Goal: Obtain resource: Download file/media

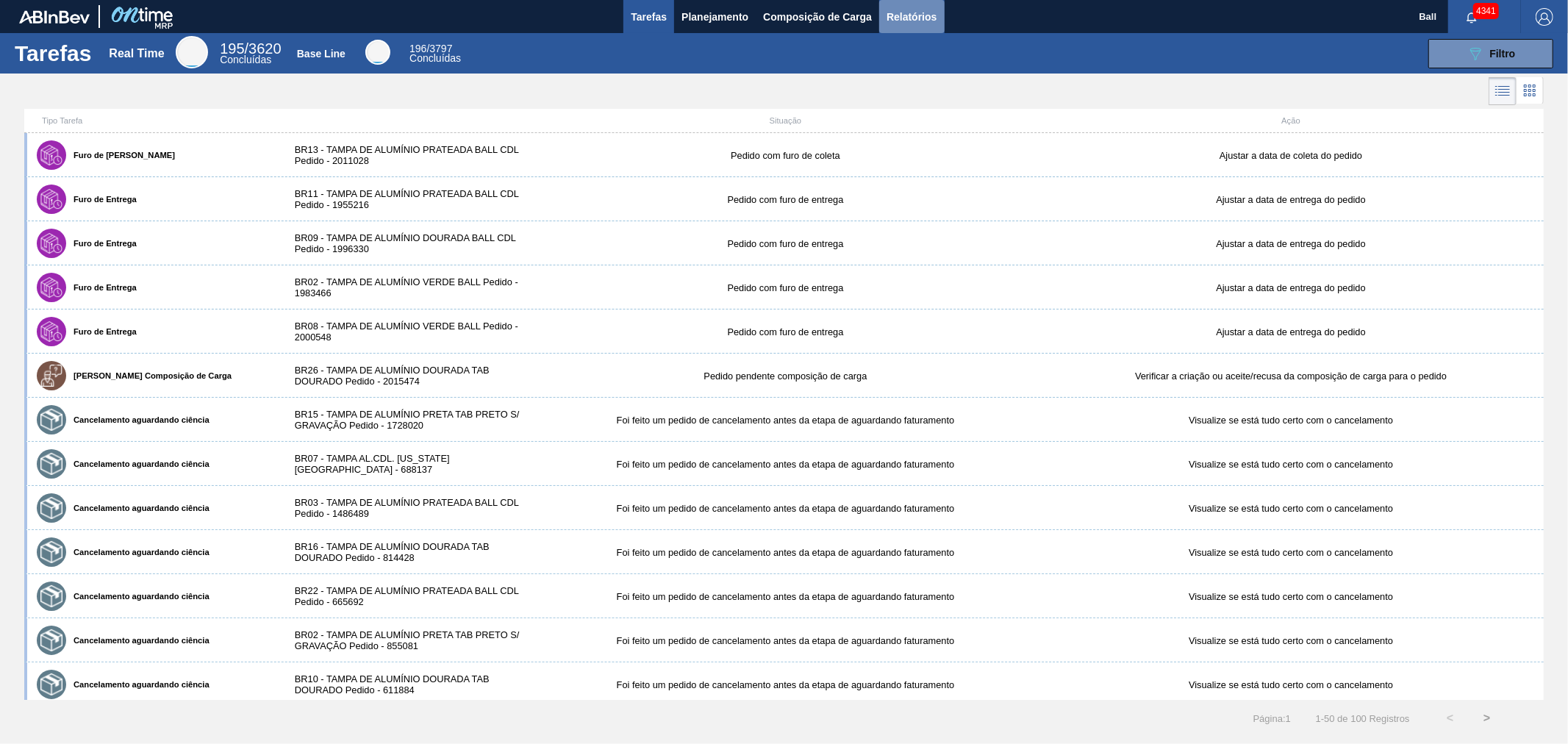
click at [905, 13] on span "Relatórios" at bounding box center [911, 17] width 50 height 18
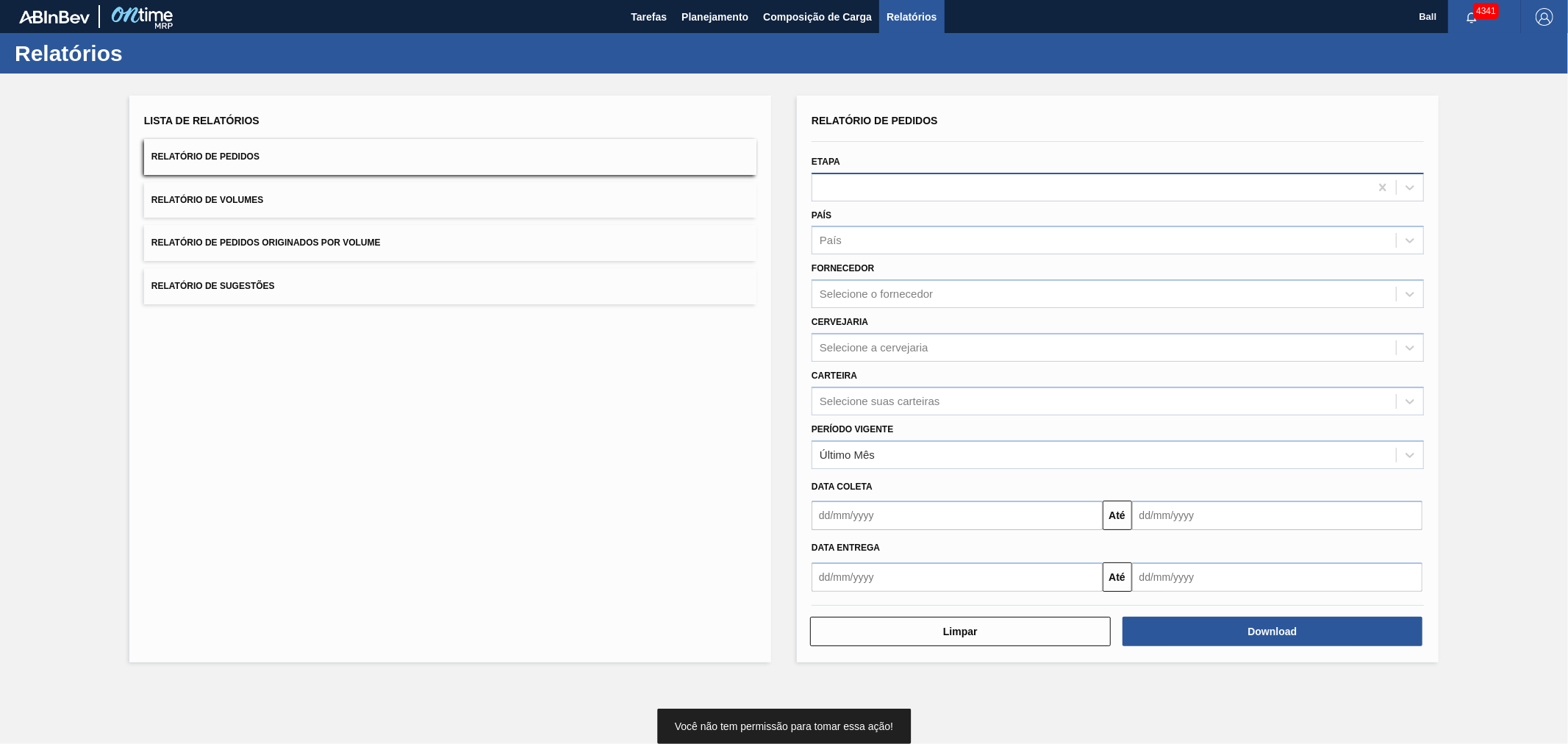
click at [870, 181] on div at bounding box center [1091, 187] width 557 height 21
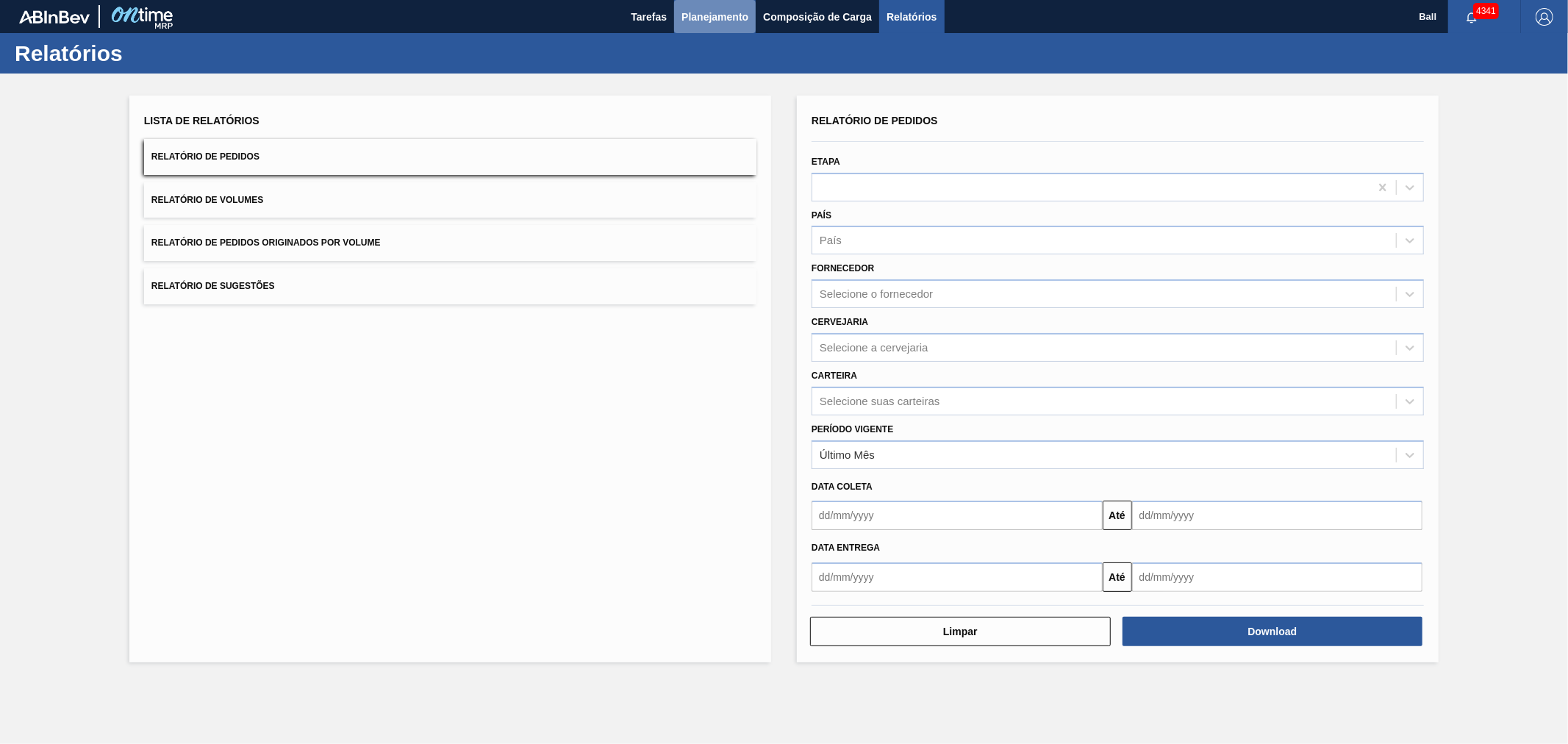
click at [709, 22] on span "Planejamento" at bounding box center [715, 17] width 67 height 18
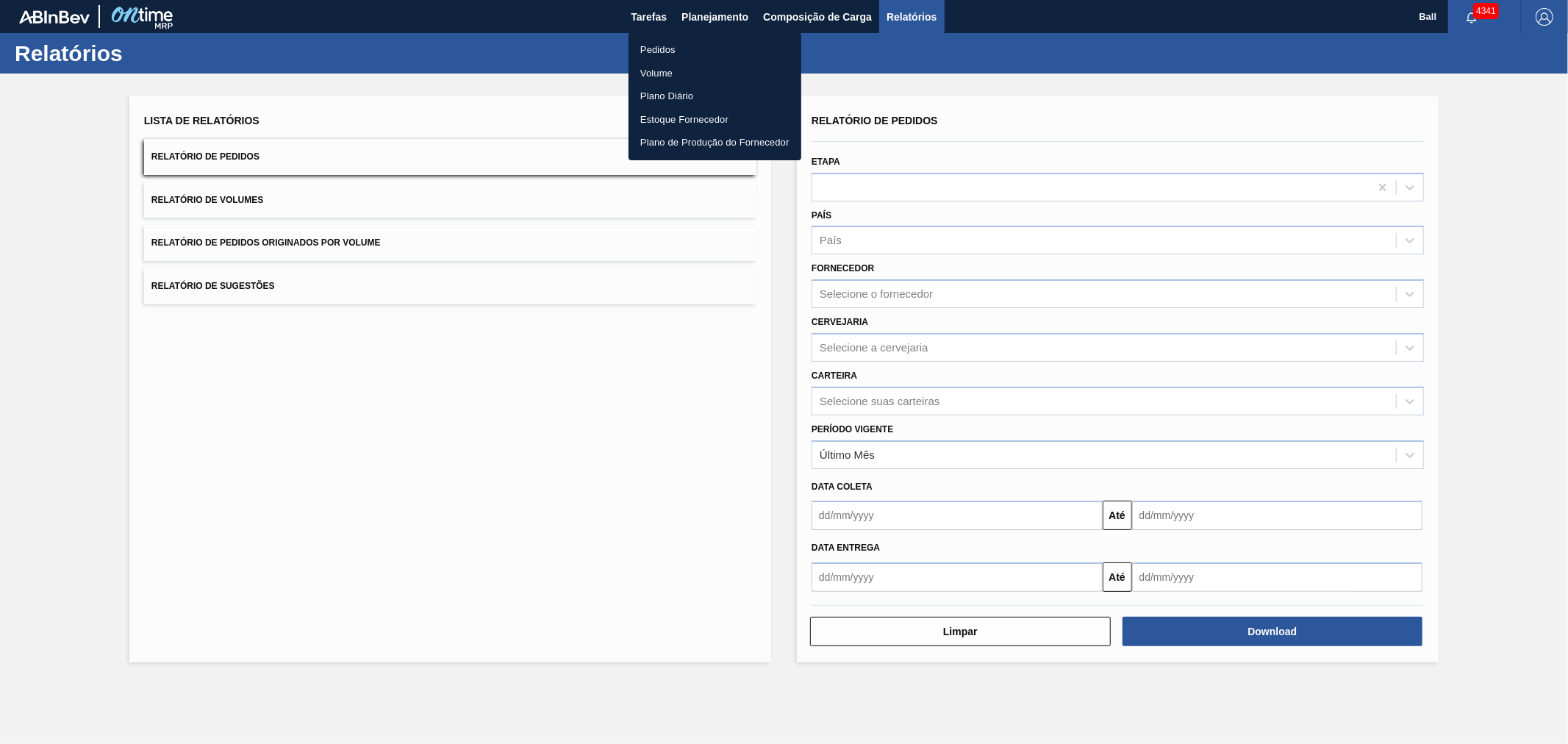
click at [658, 53] on li "Pedidos" at bounding box center [715, 50] width 172 height 24
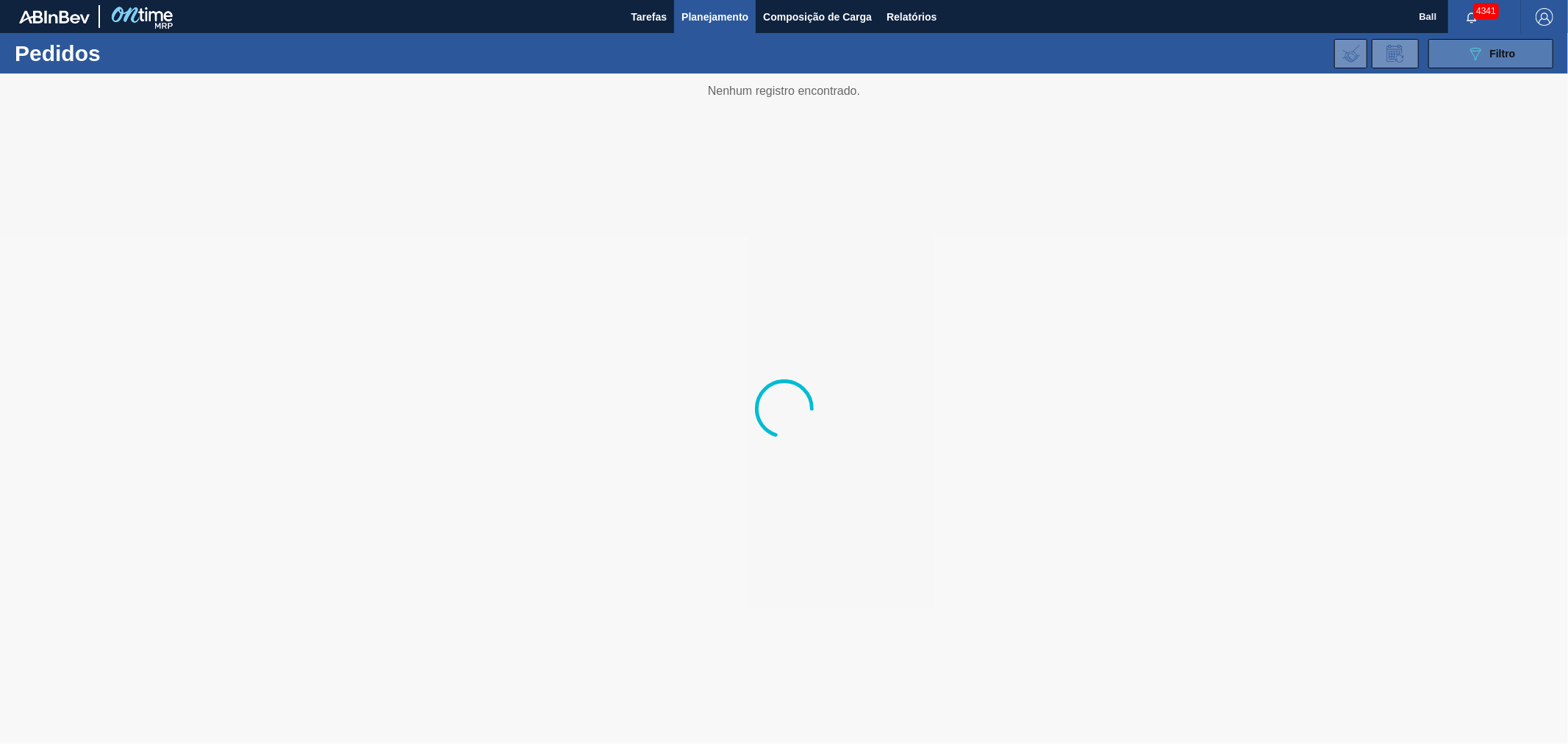
click at [1453, 50] on button "089F7B8B-B2A5-4AFE-B5C0-19BA573D28AC Filtro" at bounding box center [1492, 54] width 125 height 29
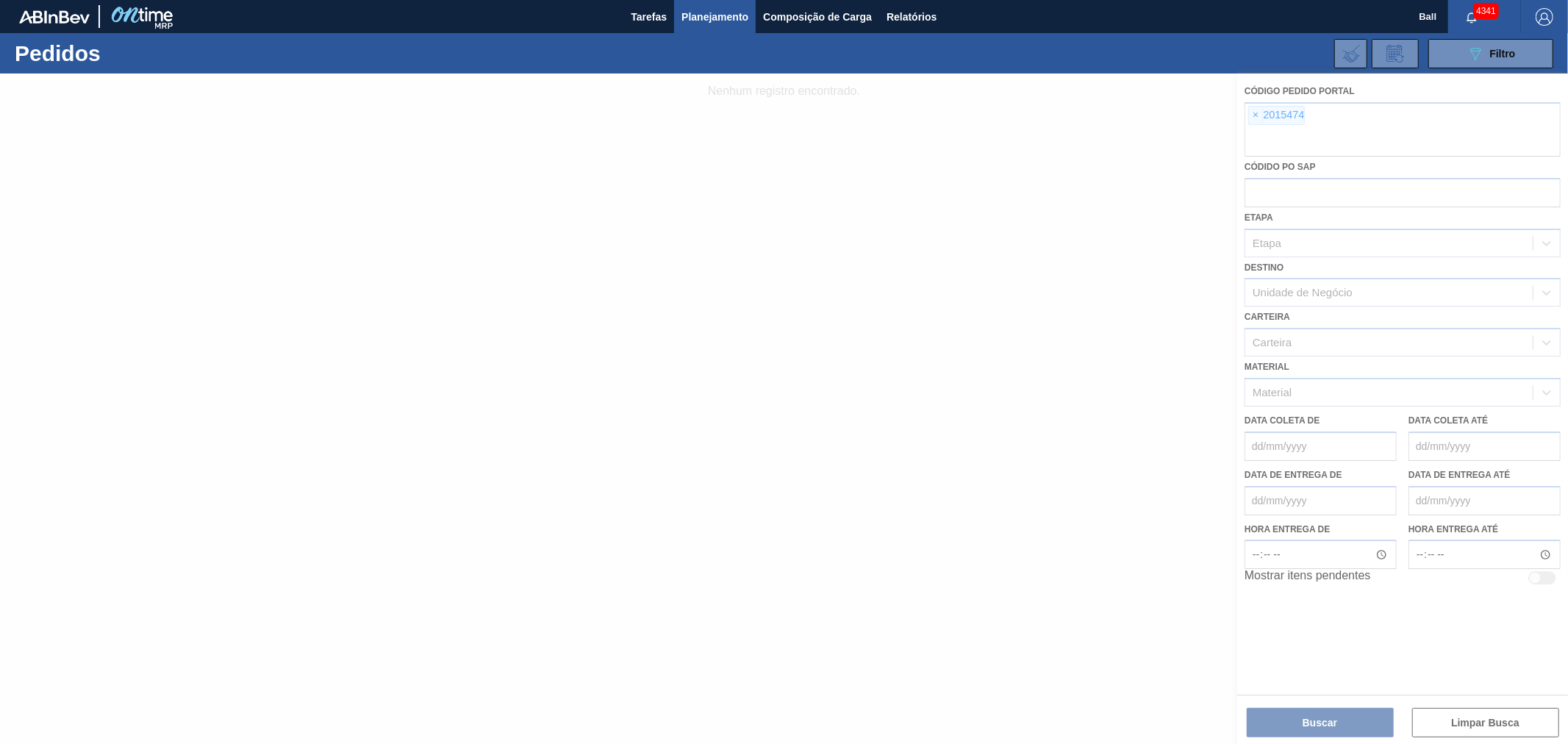
click at [1255, 111] on div at bounding box center [784, 408] width 1568 height 671
click at [1253, 116] on div at bounding box center [784, 408] width 1568 height 671
click at [1253, 115] on div at bounding box center [784, 408] width 1568 height 671
click at [1256, 114] on div at bounding box center [784, 408] width 1568 height 671
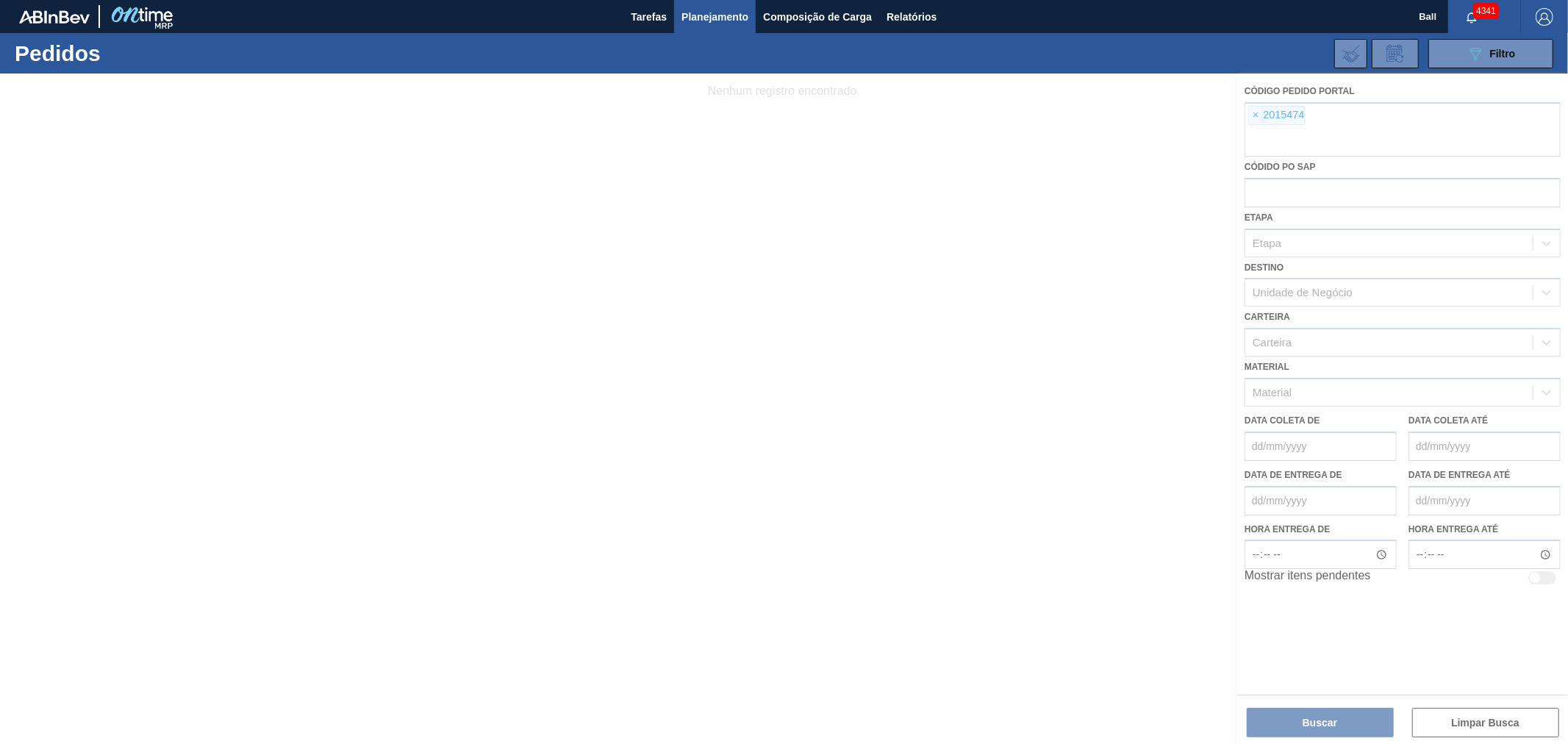
click at [1256, 114] on div at bounding box center [784, 408] width 1568 height 671
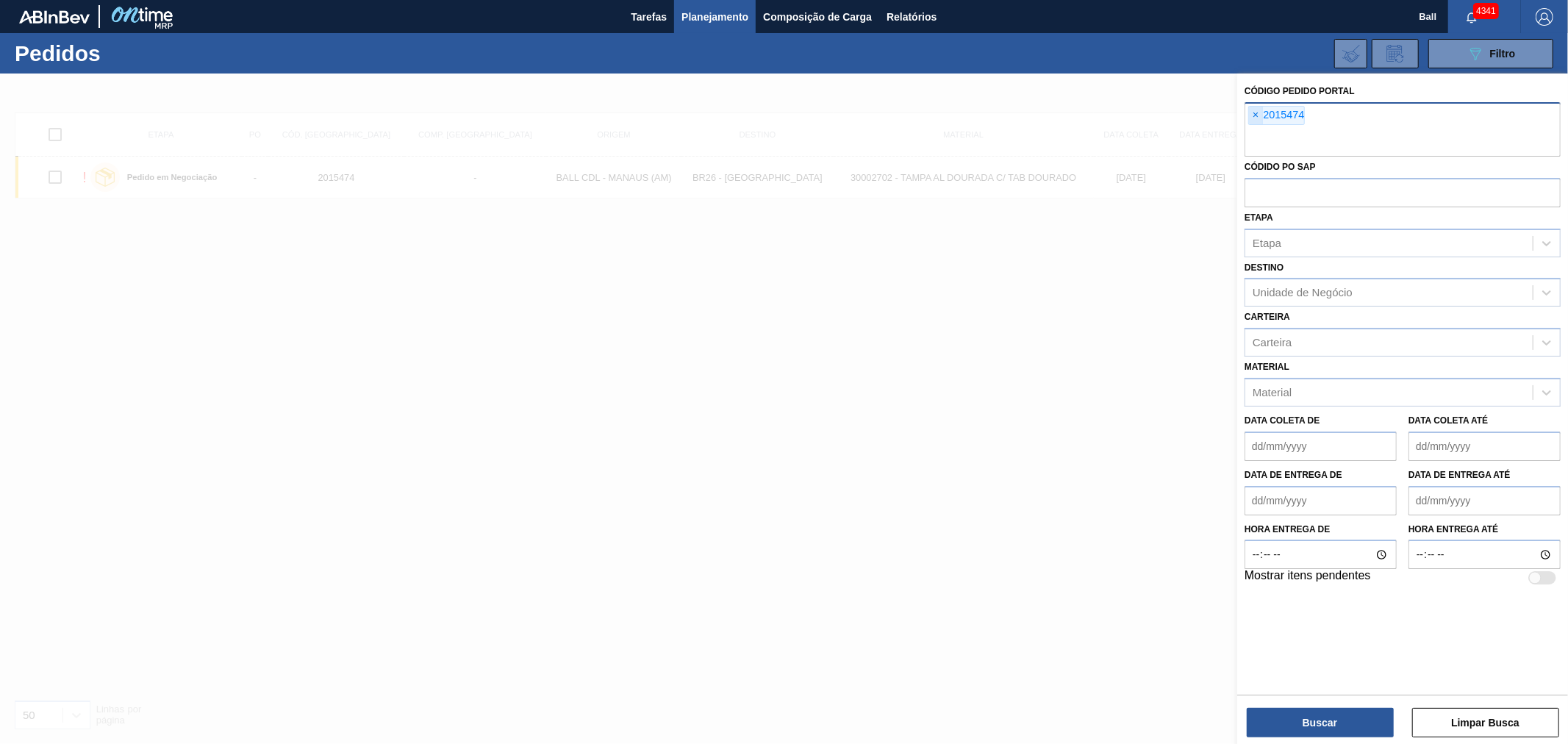
click at [1260, 112] on span "×" at bounding box center [1256, 115] width 14 height 18
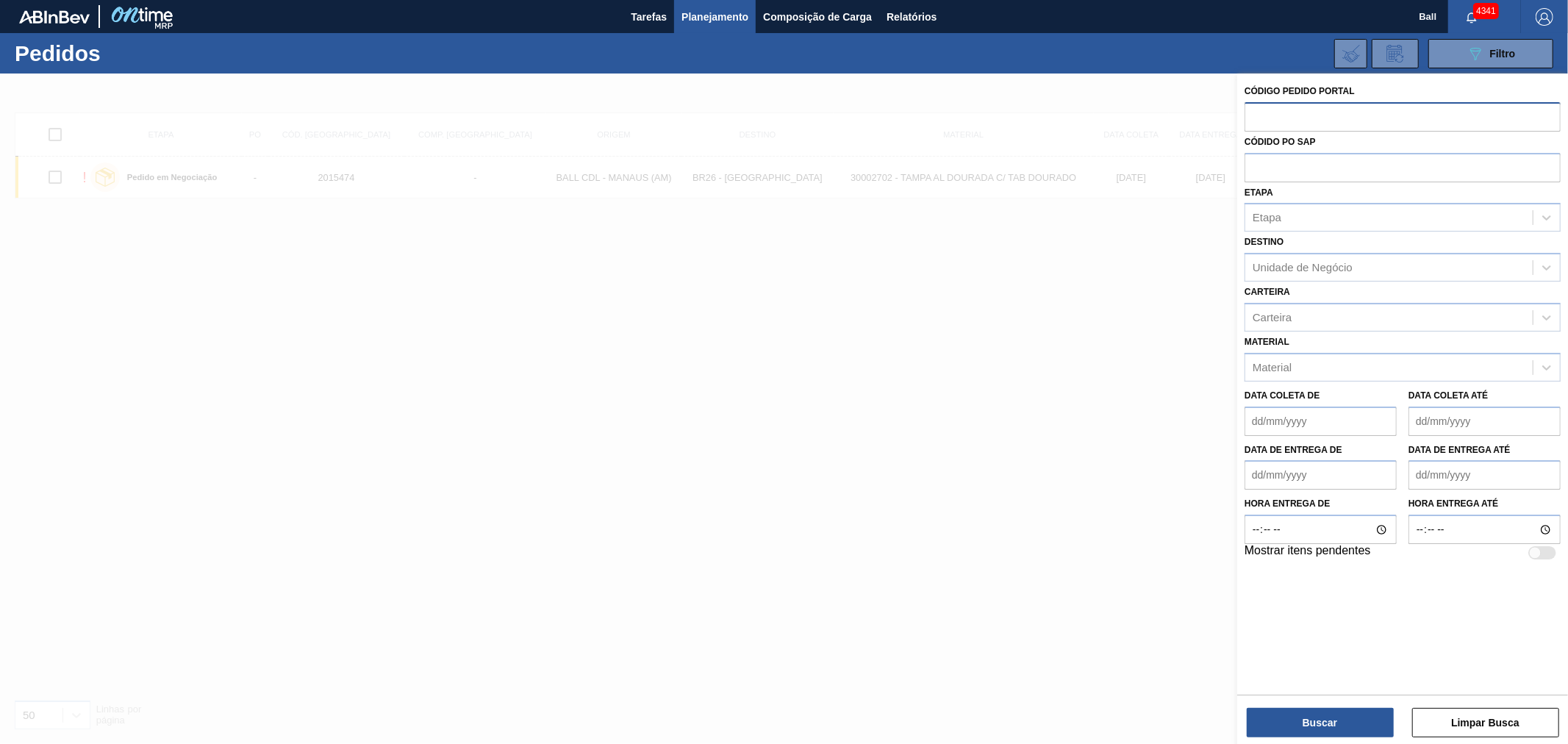
paste input "2019548"
type input "2019548"
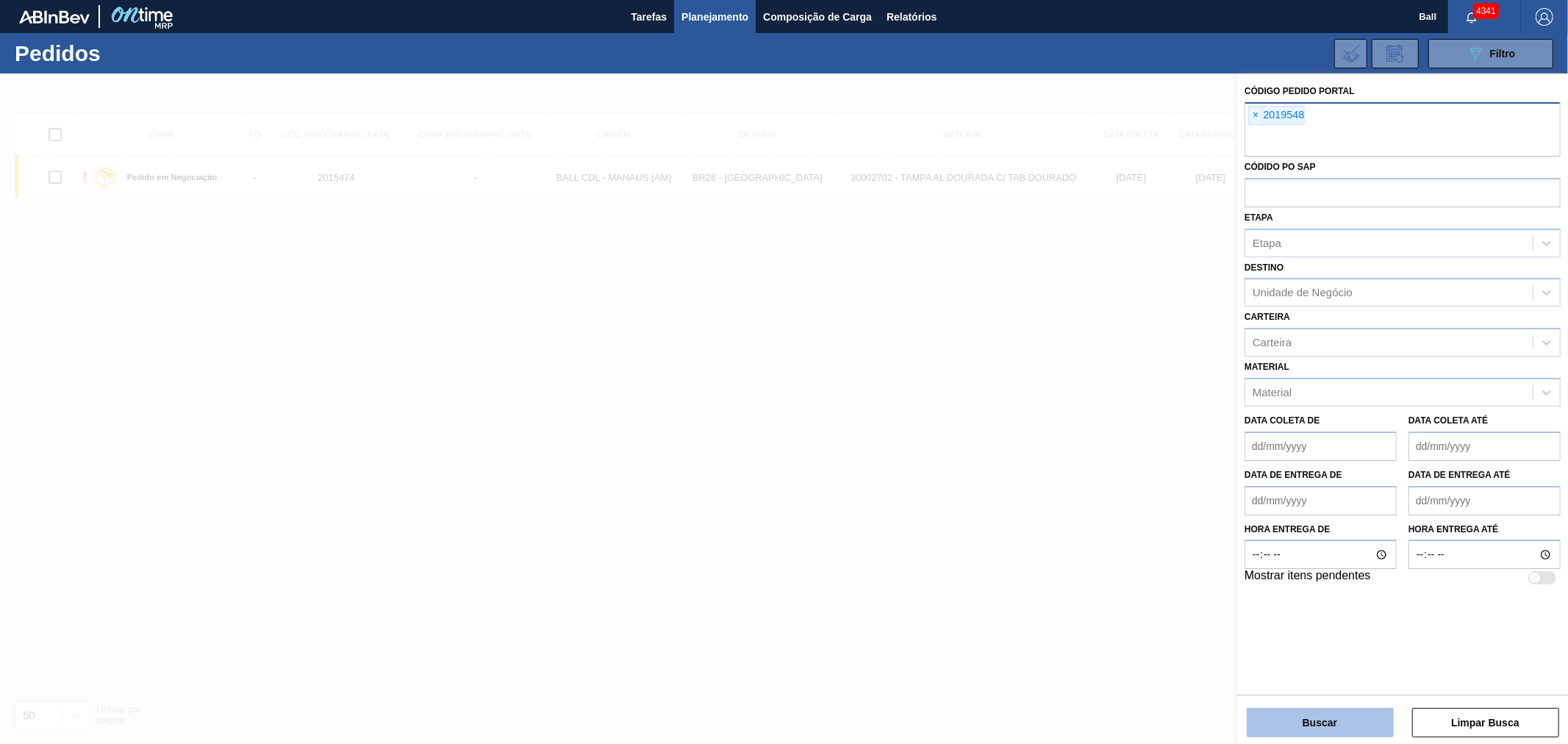
click at [1315, 724] on button "Buscar" at bounding box center [1320, 723] width 147 height 29
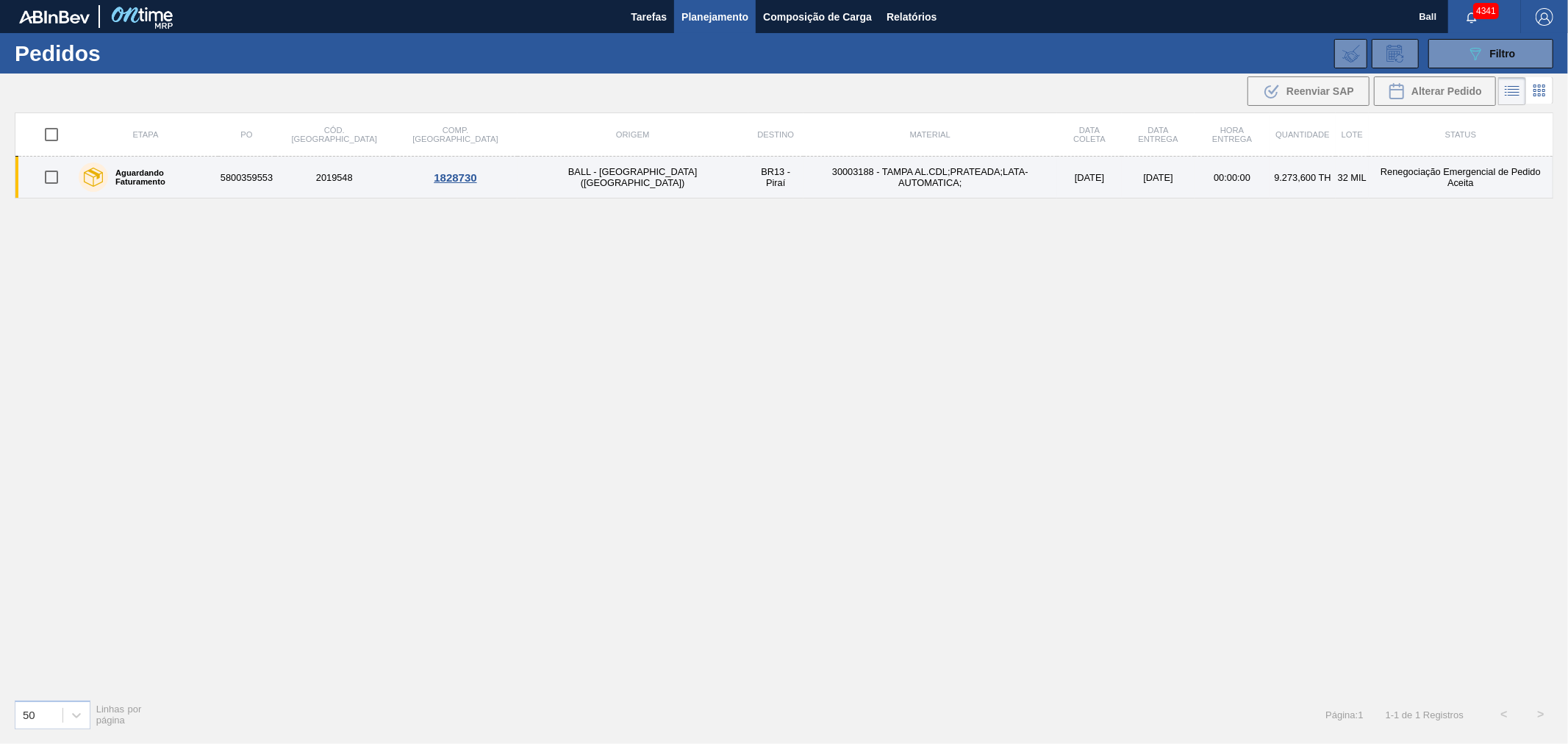
click at [804, 181] on td "30003188 - TAMPA AL.CDL;PRATEADA;LATA-AUTOMATICA;" at bounding box center [930, 178] width 254 height 42
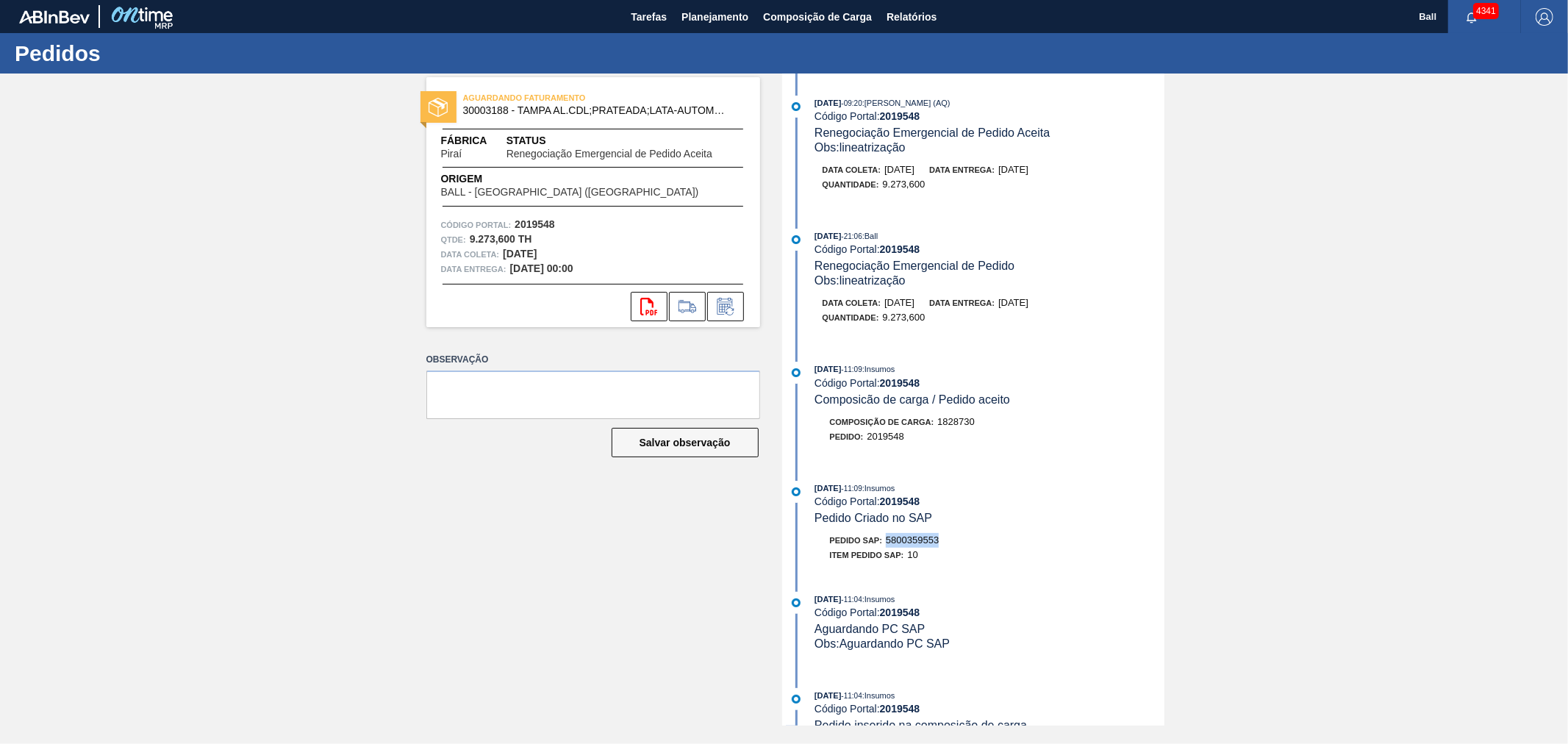
drag, startPoint x: 954, startPoint y: 551, endPoint x: 887, endPoint y: 544, distance: 67.4
click at [887, 544] on div "Pedido SAP: 5800359553" at bounding box center [990, 540] width 349 height 15
copy span "5800359553"
click at [677, 15] on button "Planejamento" at bounding box center [715, 16] width 81 height 33
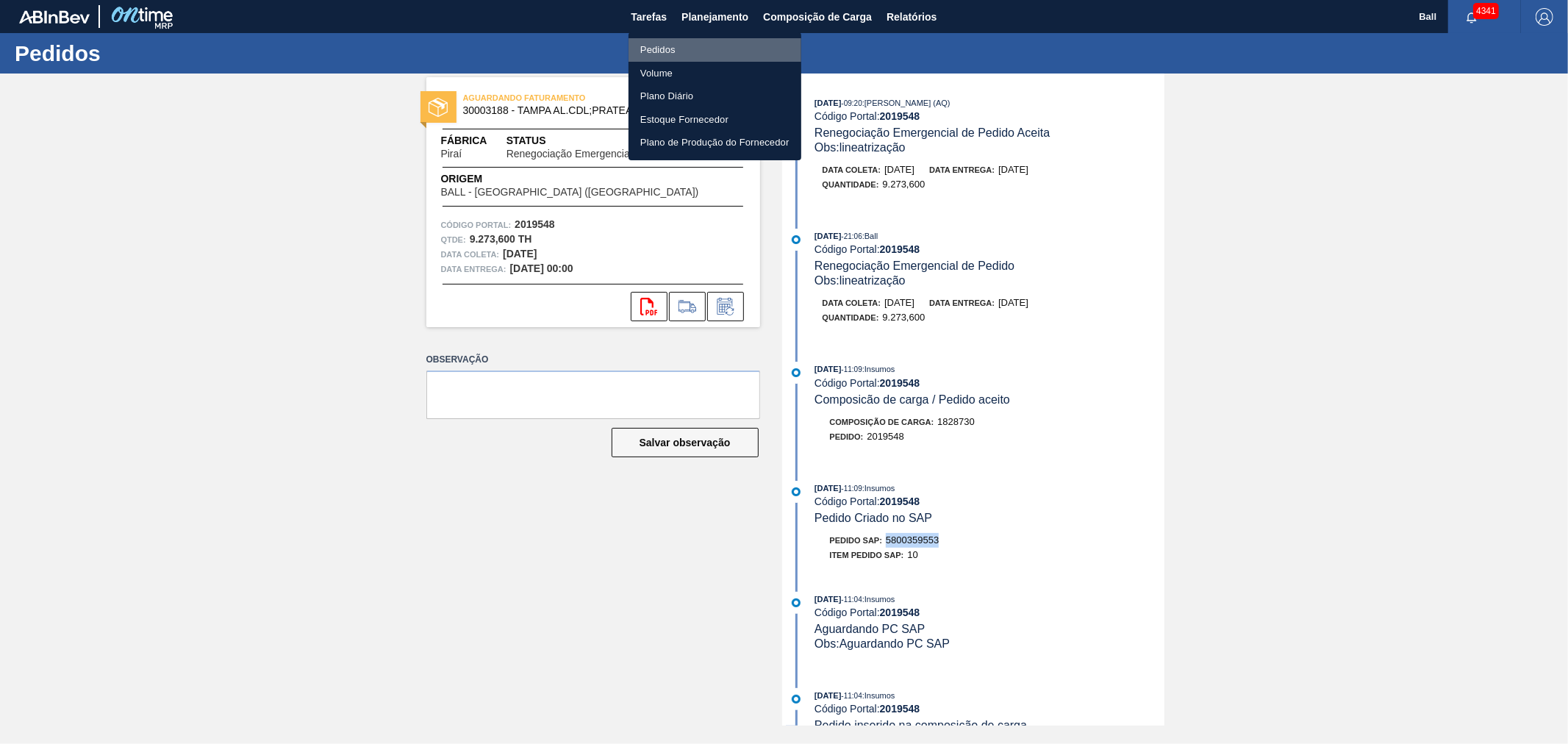
click at [708, 51] on li "Pedidos" at bounding box center [715, 50] width 172 height 24
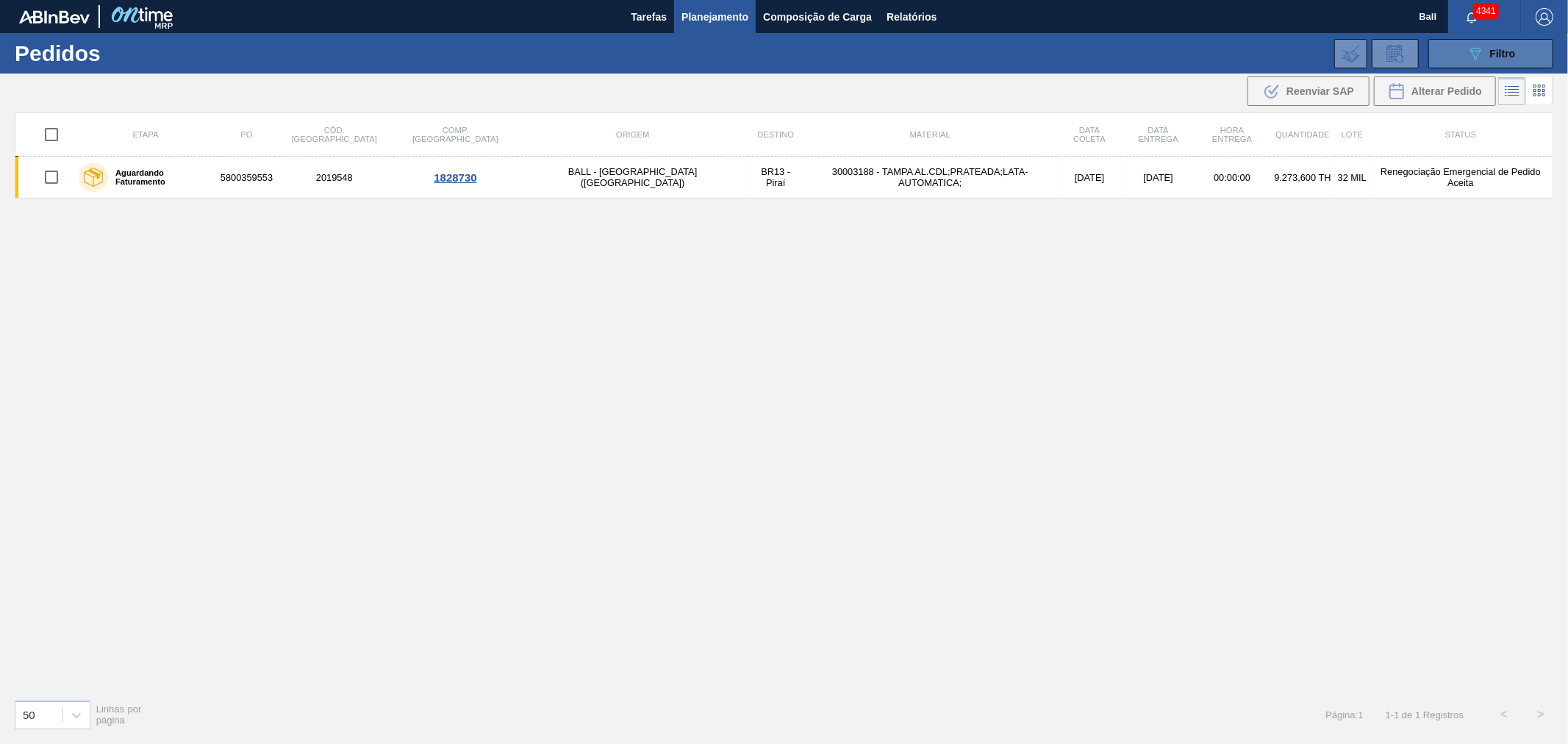
click at [1494, 48] on span "Filtro" at bounding box center [1504, 54] width 26 height 11
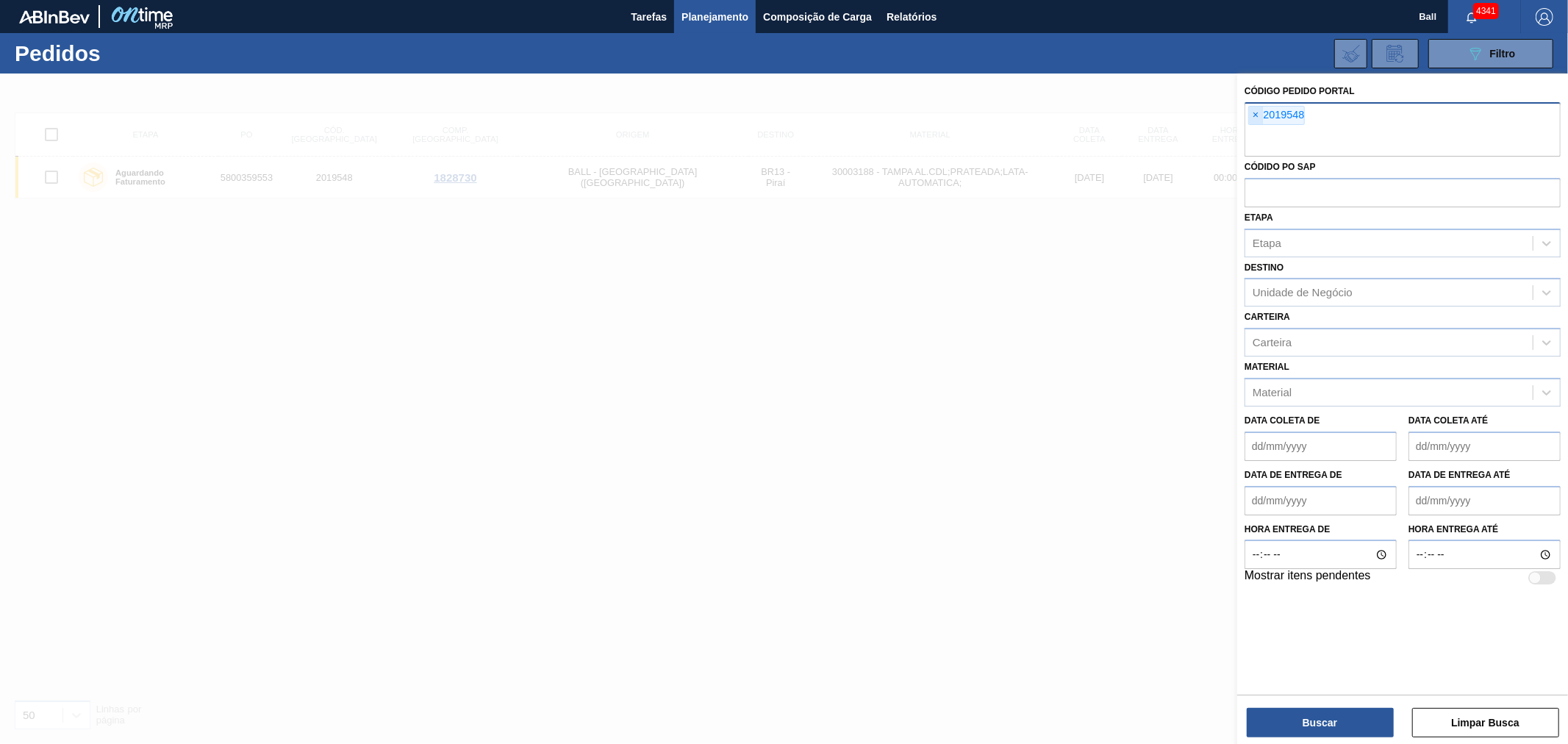
click at [1250, 113] on span "×" at bounding box center [1256, 115] width 14 height 18
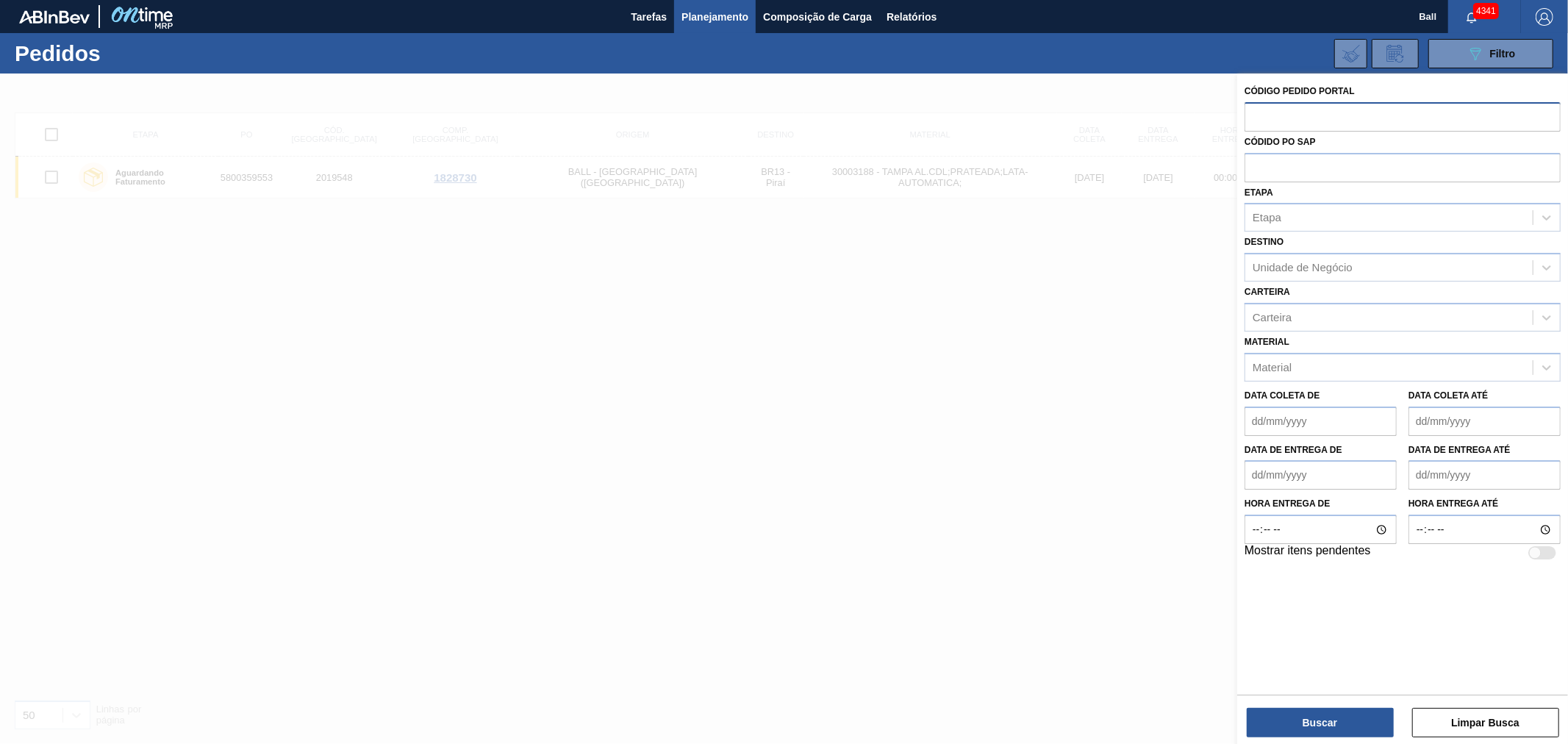
paste input "text"
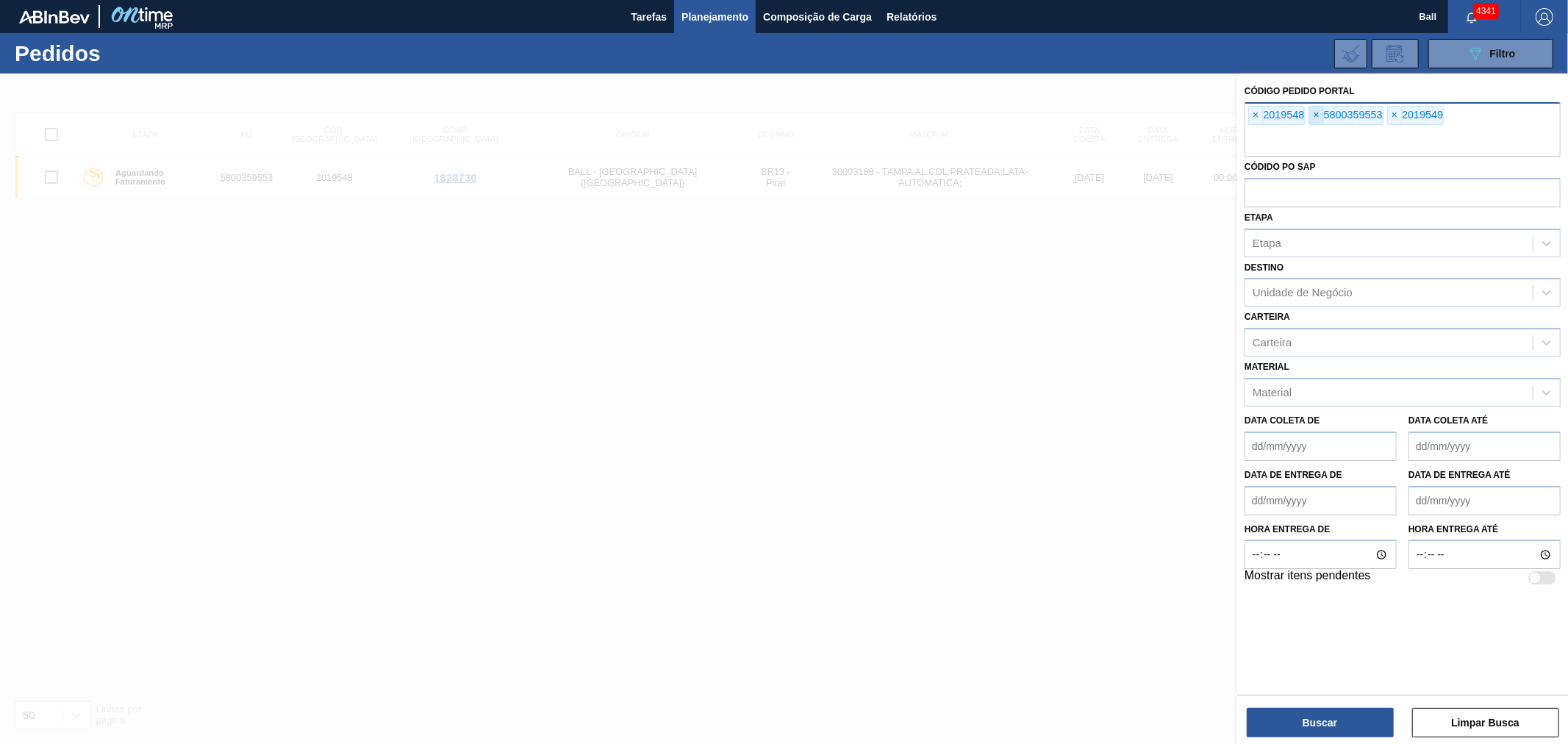
click at [1315, 112] on span "×" at bounding box center [1316, 115] width 14 height 18
click at [1347, 725] on button "Buscar" at bounding box center [1320, 723] width 147 height 29
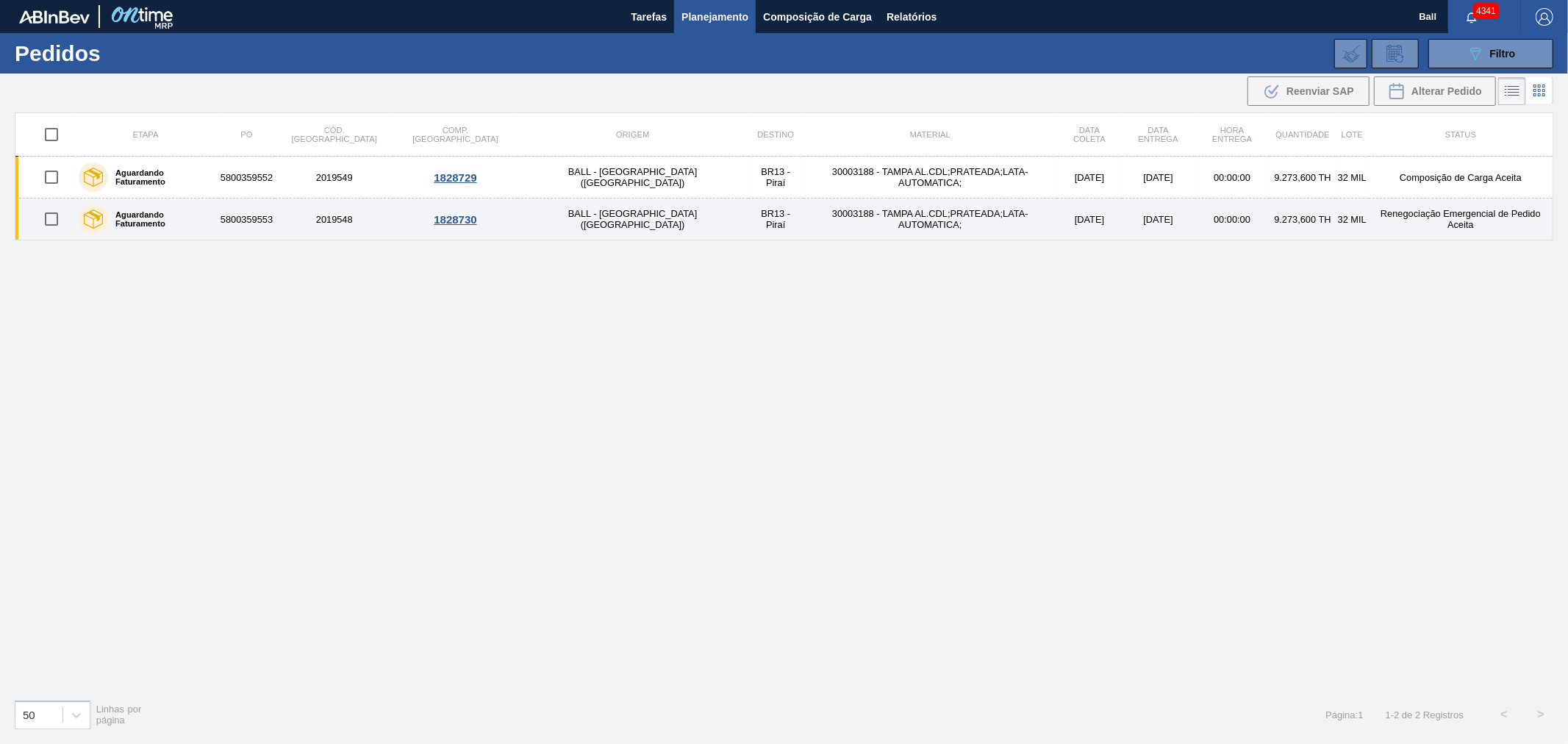
click at [1122, 222] on td "[DATE]" at bounding box center [1159, 220] width 73 height 42
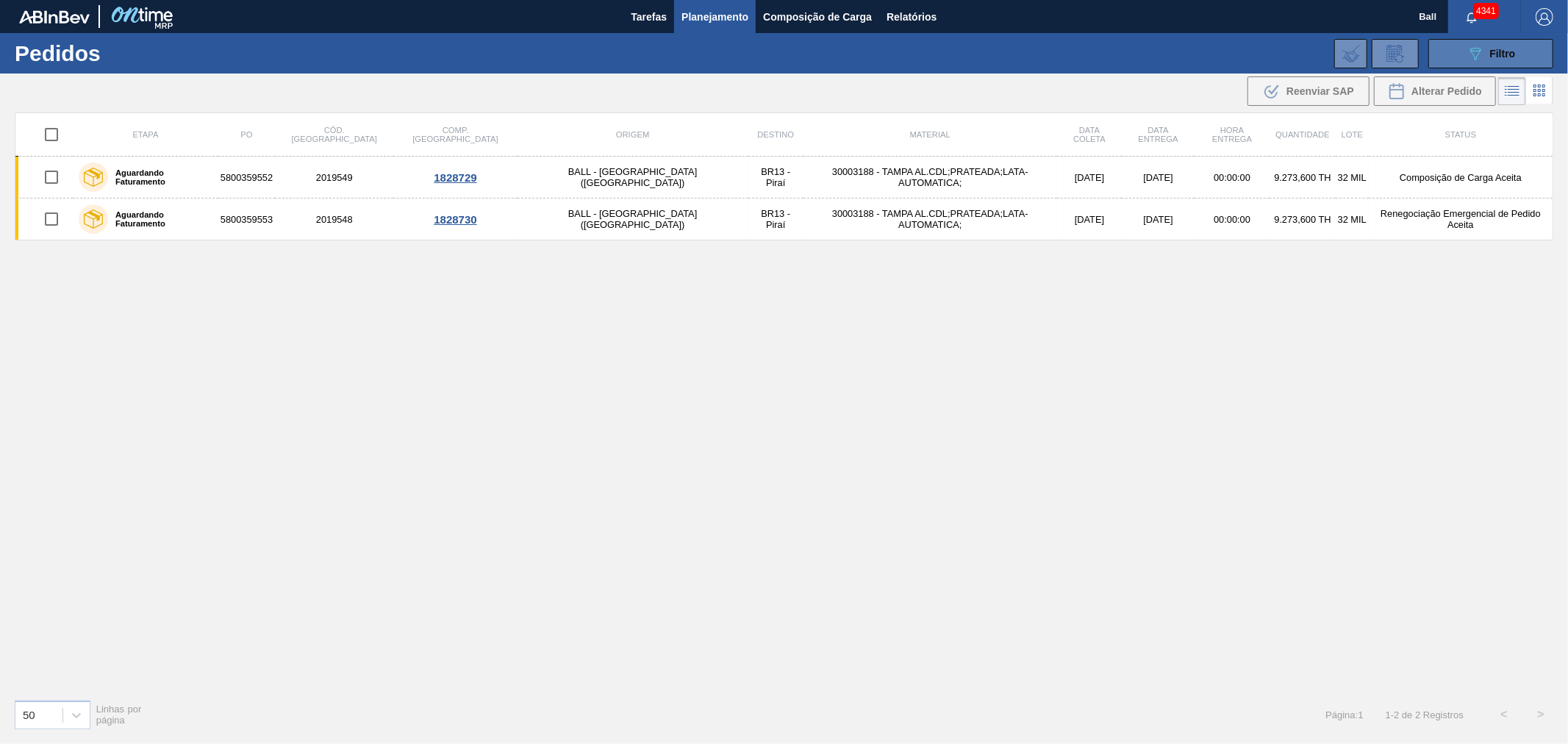
click at [1476, 45] on icon "089F7B8B-B2A5-4AFE-B5C0-19BA573D28AC" at bounding box center [1476, 54] width 18 height 18
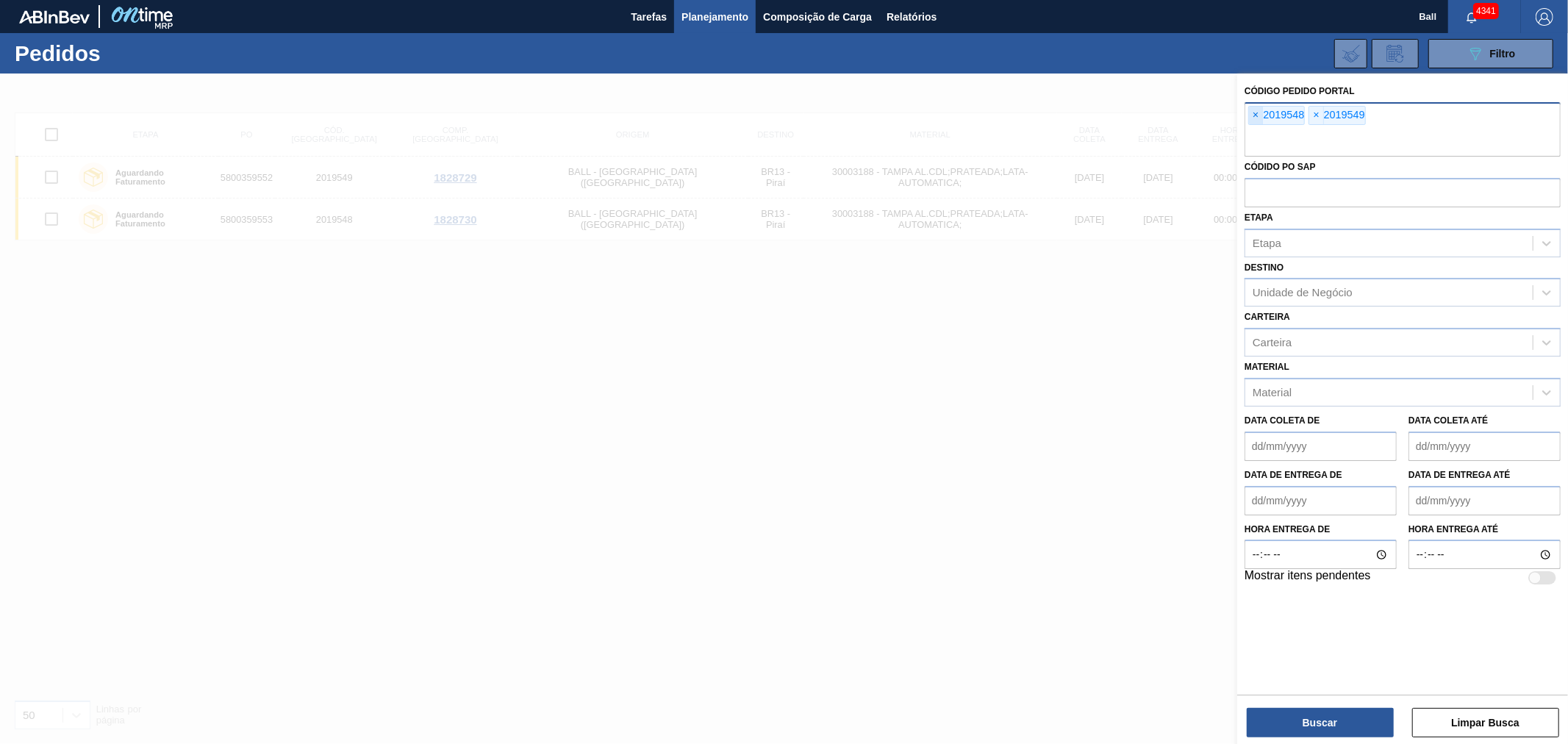
click at [1252, 113] on span "×" at bounding box center [1256, 115] width 14 height 18
click at [1252, 128] on input "text" at bounding box center [1403, 142] width 316 height 28
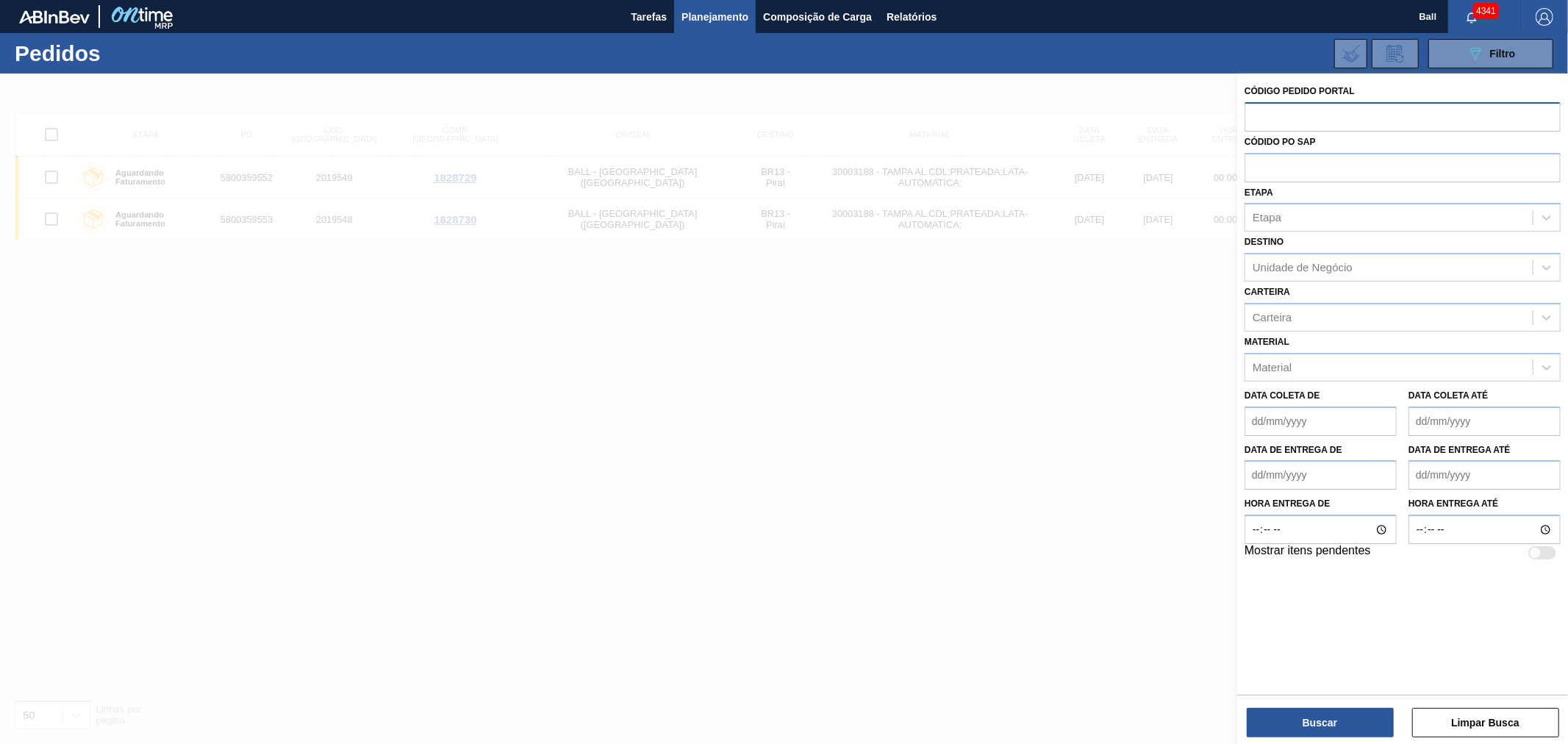
paste input "2019548"
type input "2019548"
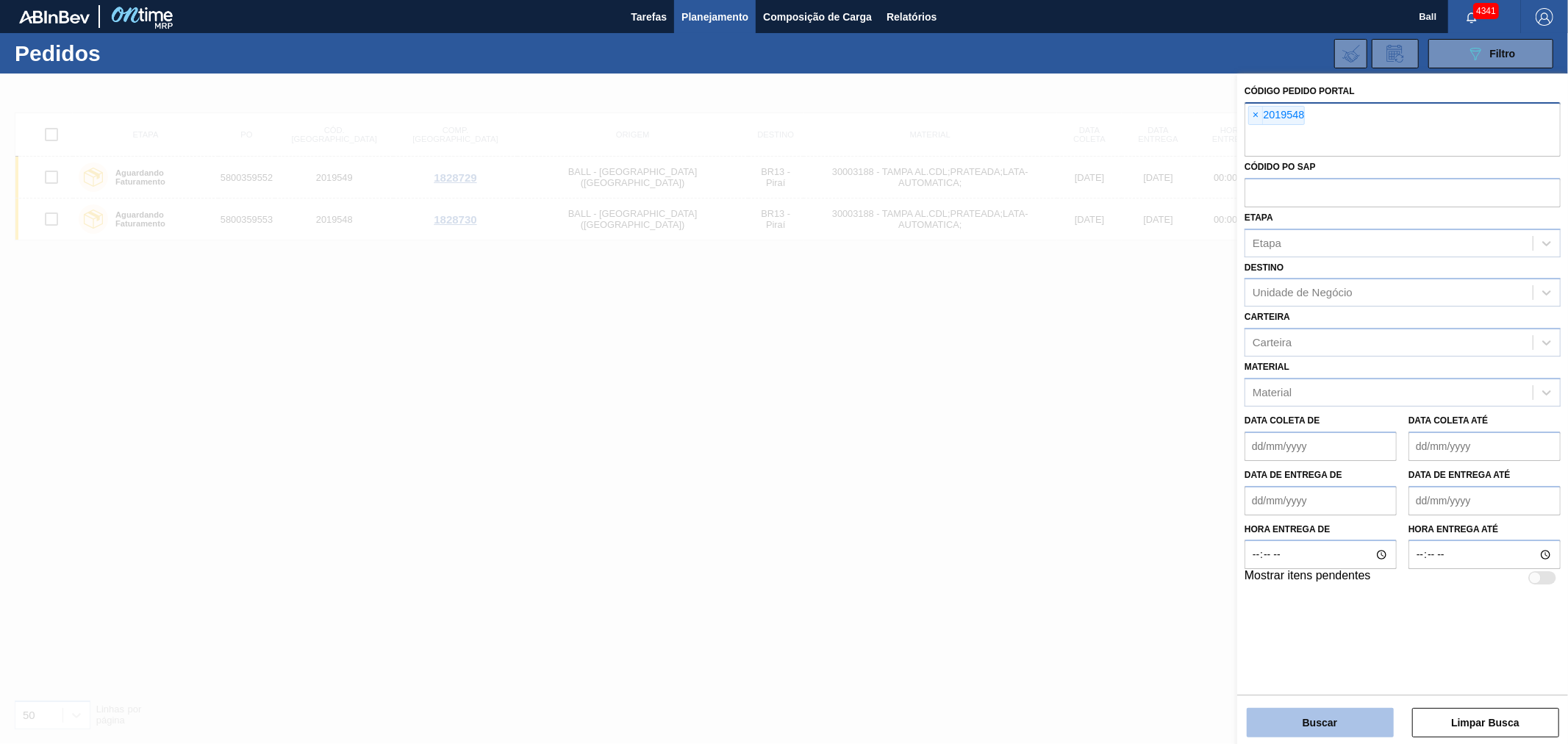
click at [1335, 725] on button "Buscar" at bounding box center [1320, 723] width 147 height 29
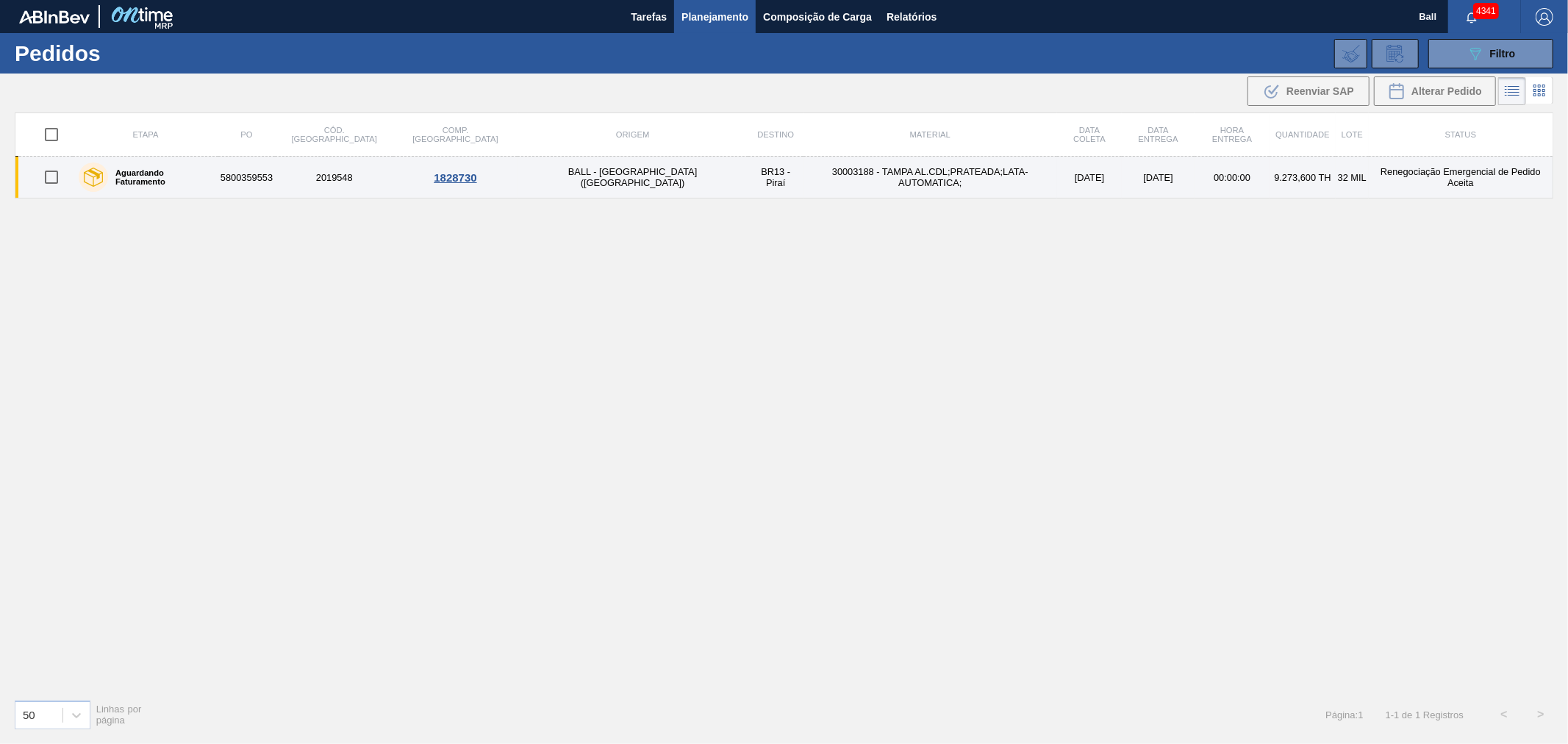
click at [959, 181] on td "30003188 - TAMPA AL.CDL;PRATEADA;LATA-AUTOMATICA;" at bounding box center [930, 178] width 254 height 42
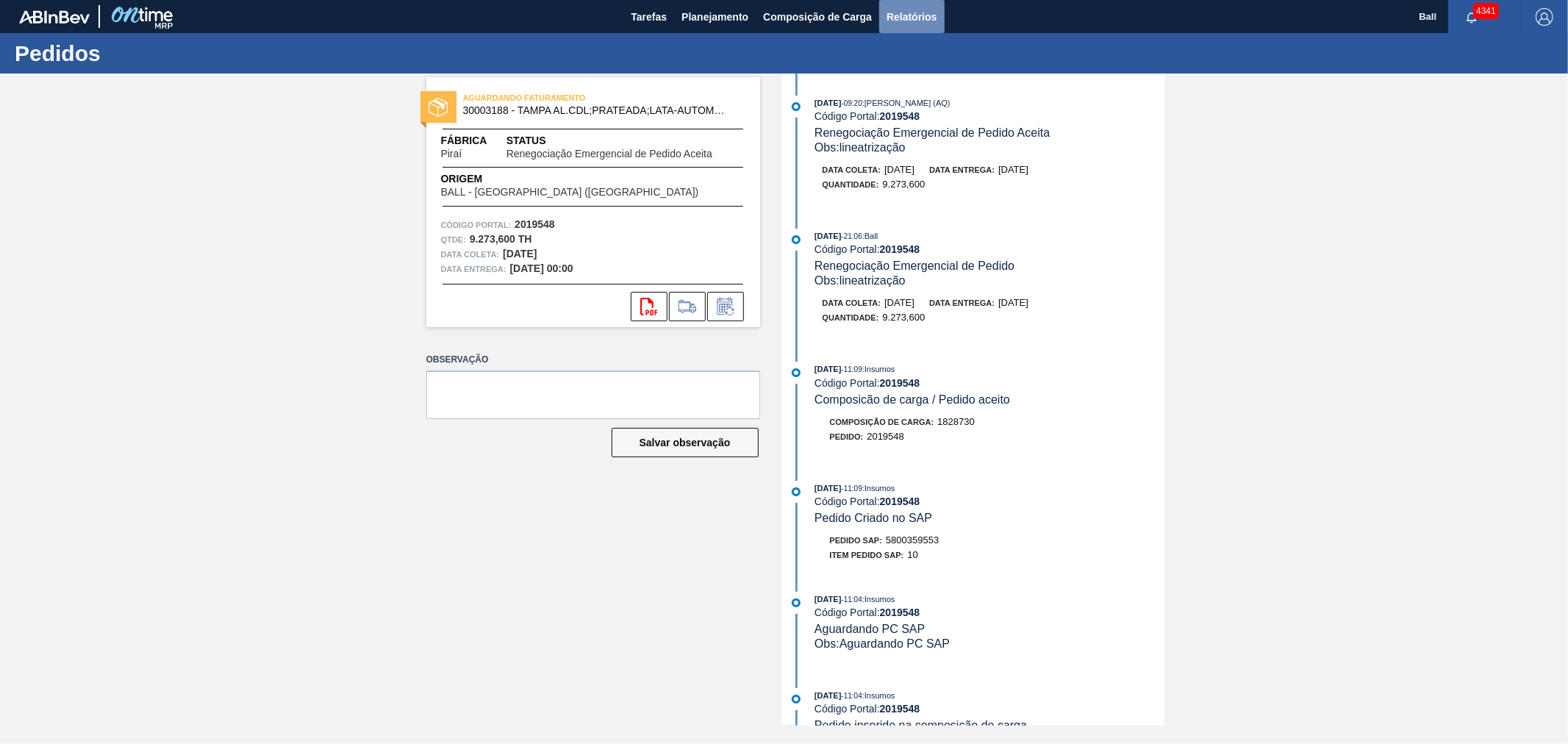
click at [921, 11] on span "Relatórios" at bounding box center [911, 17] width 50 height 18
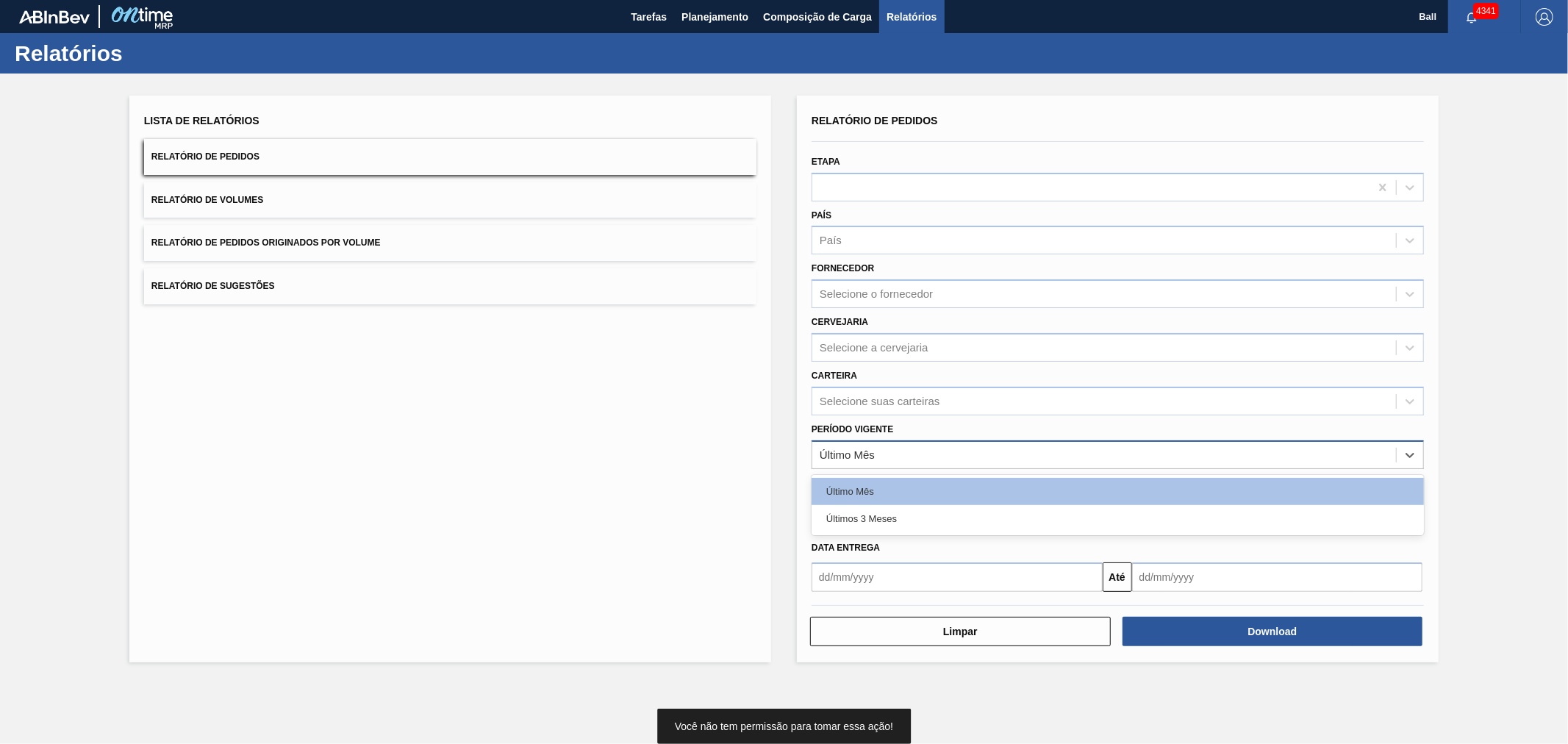
click at [885, 461] on div "Último Mês" at bounding box center [1104, 455] width 584 height 21
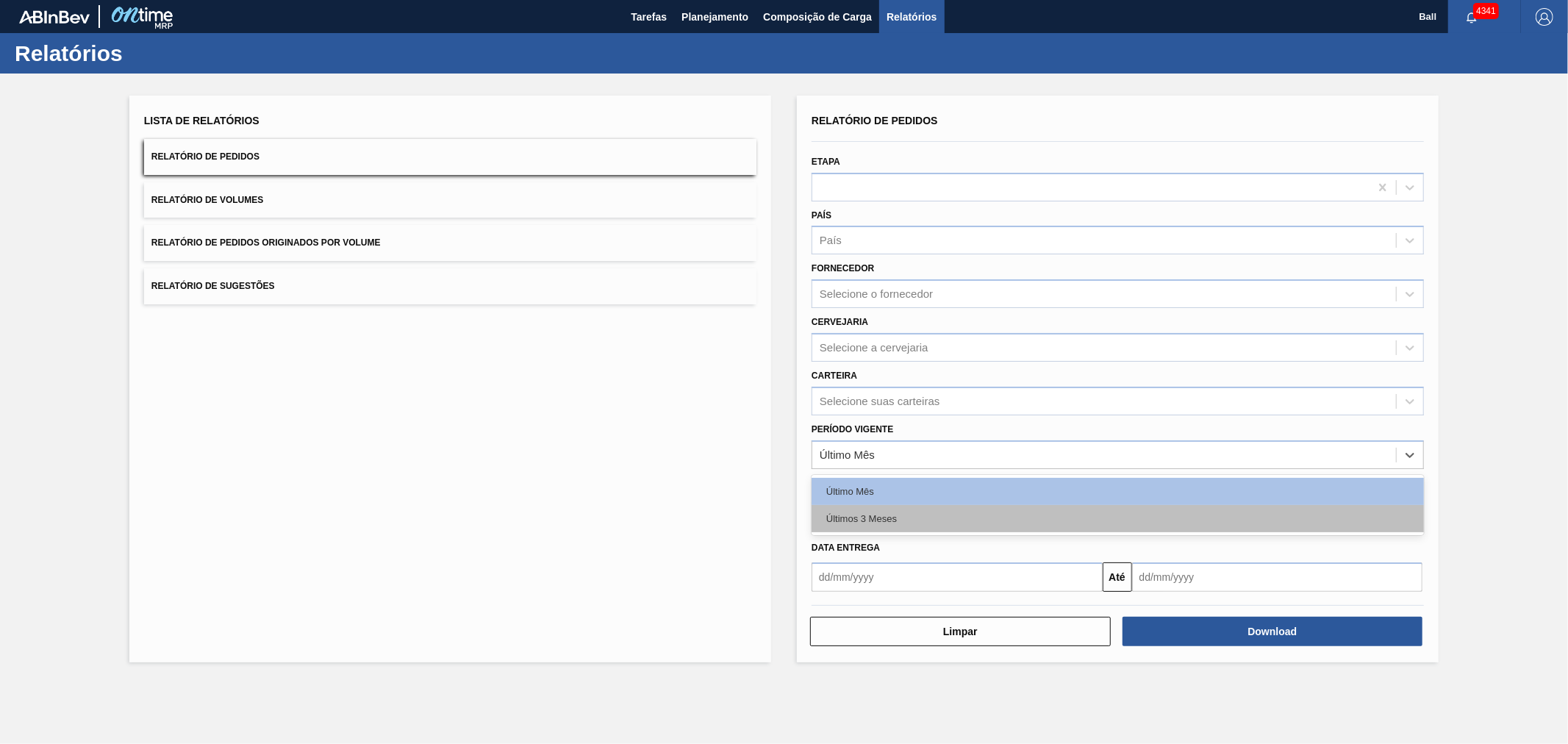
click at [872, 517] on div "Últimos 3 Meses" at bounding box center [1117, 518] width 612 height 27
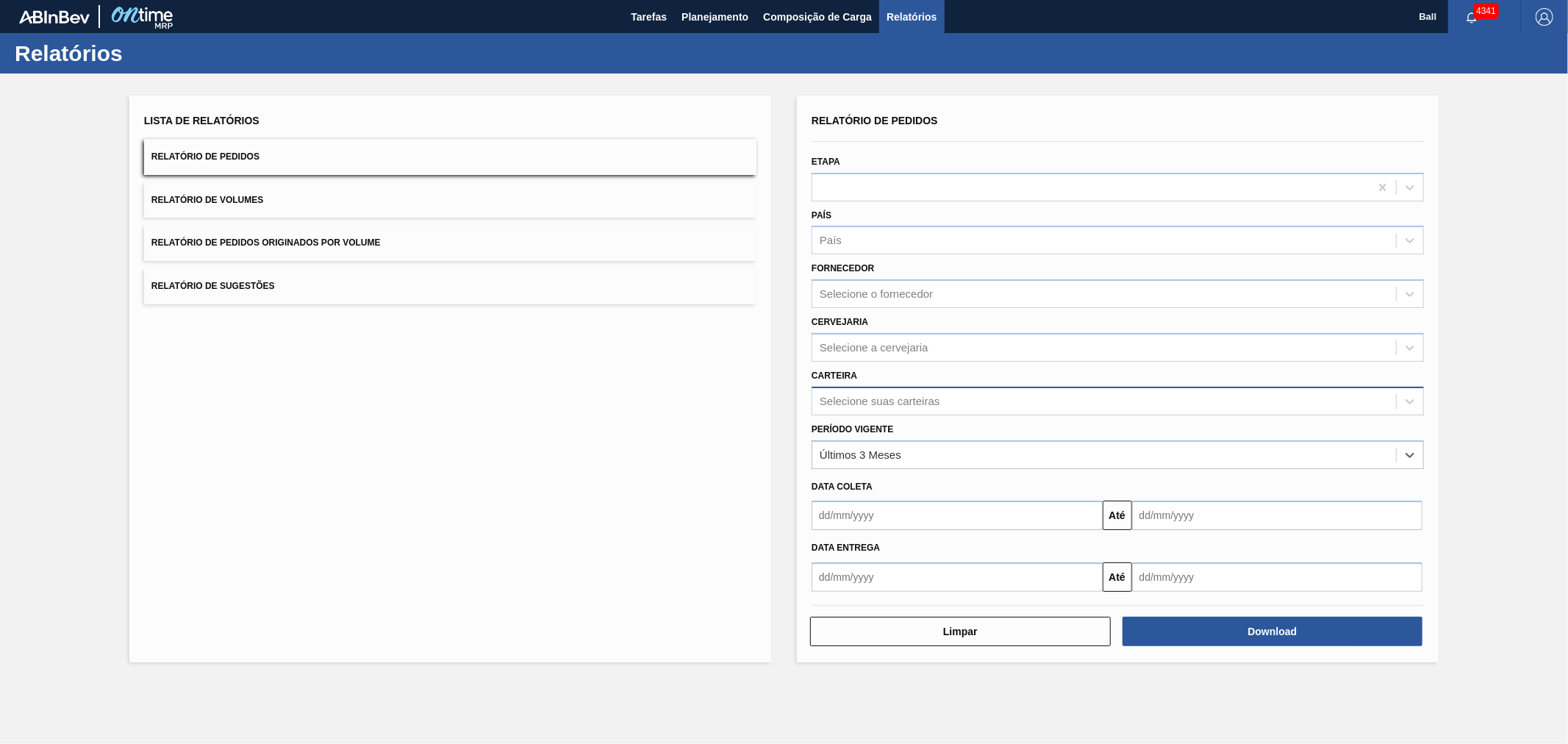
click at [868, 398] on div "Selecione suas carteiras" at bounding box center [879, 401] width 120 height 12
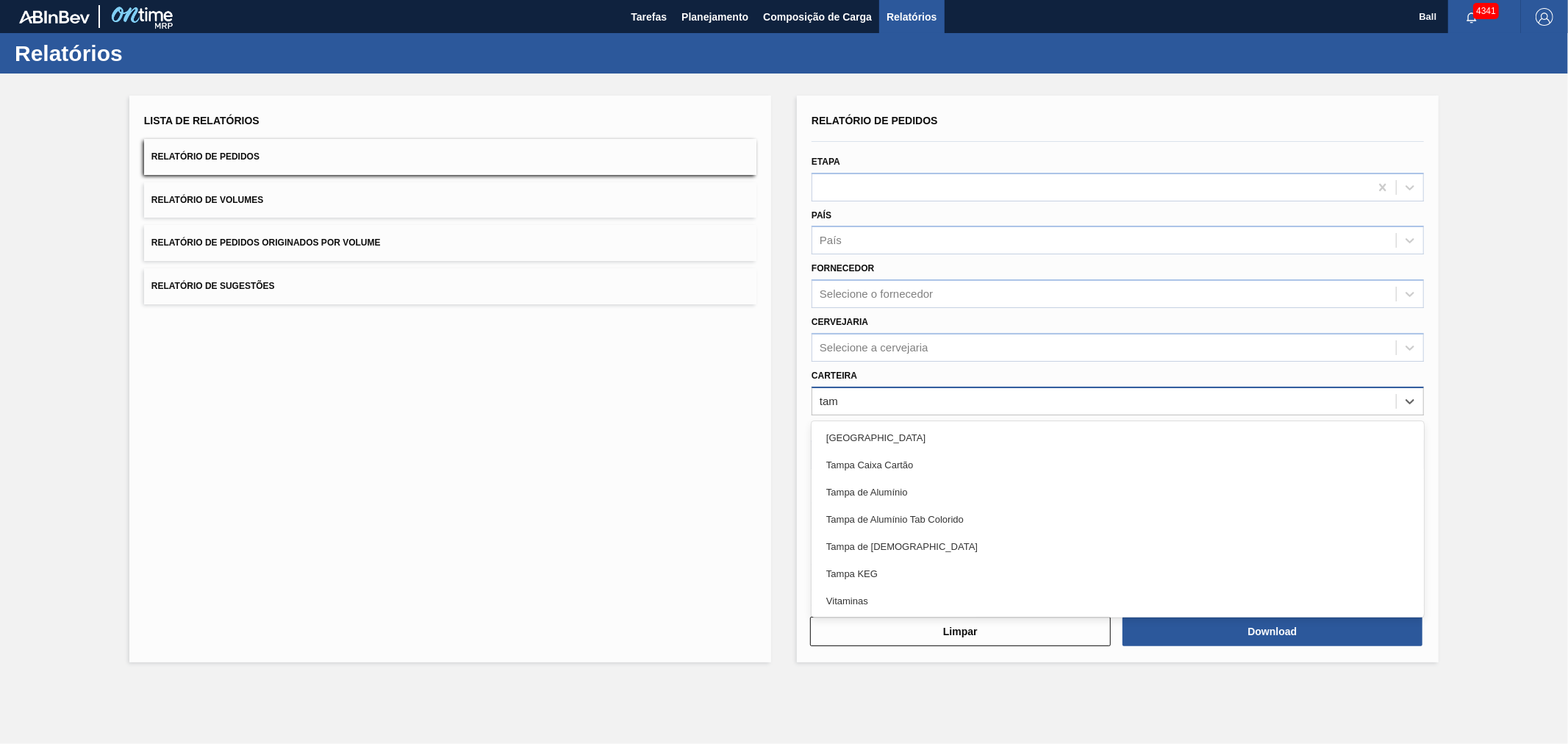
type input "tamp"
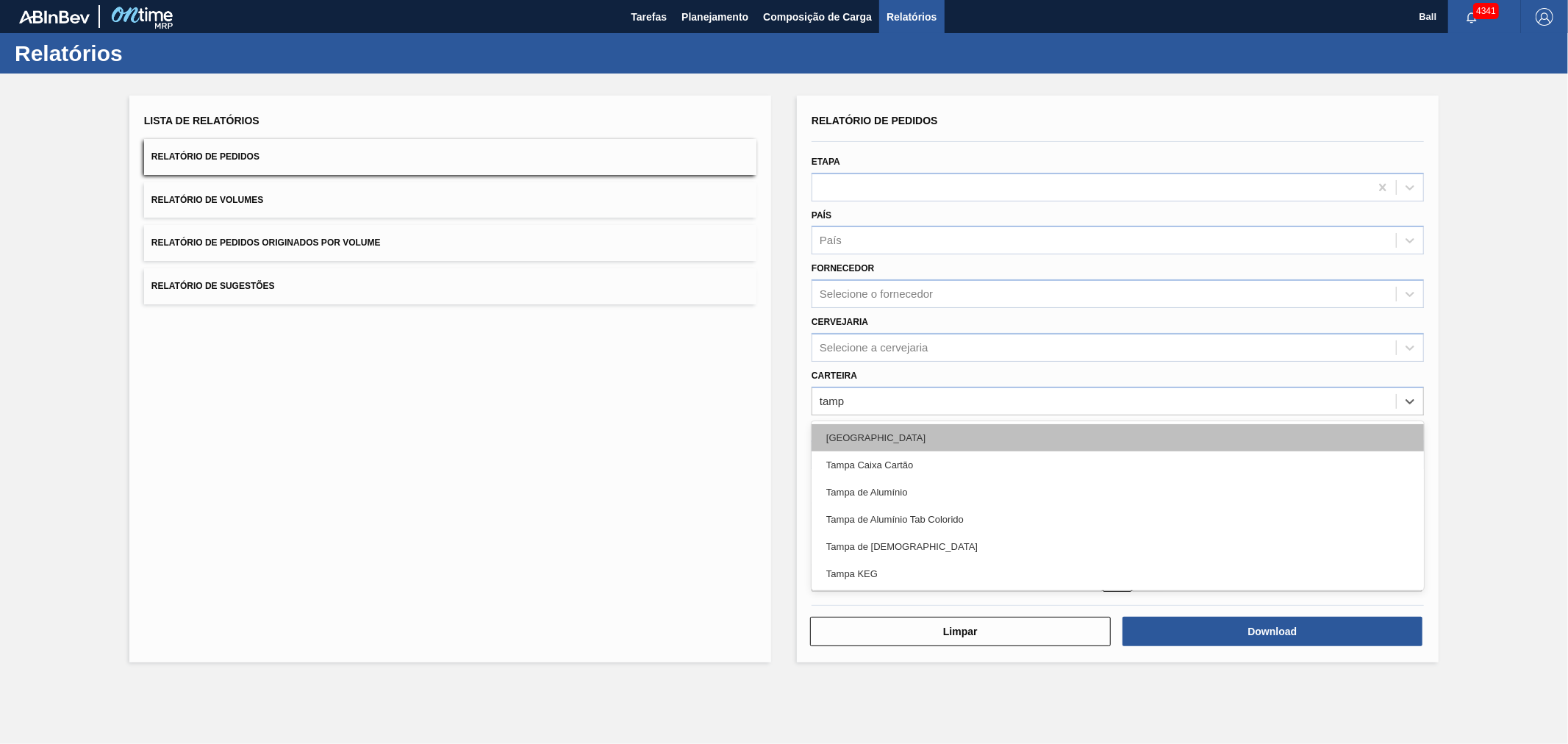
click at [870, 442] on div "[GEOGRAPHIC_DATA]" at bounding box center [1117, 437] width 612 height 27
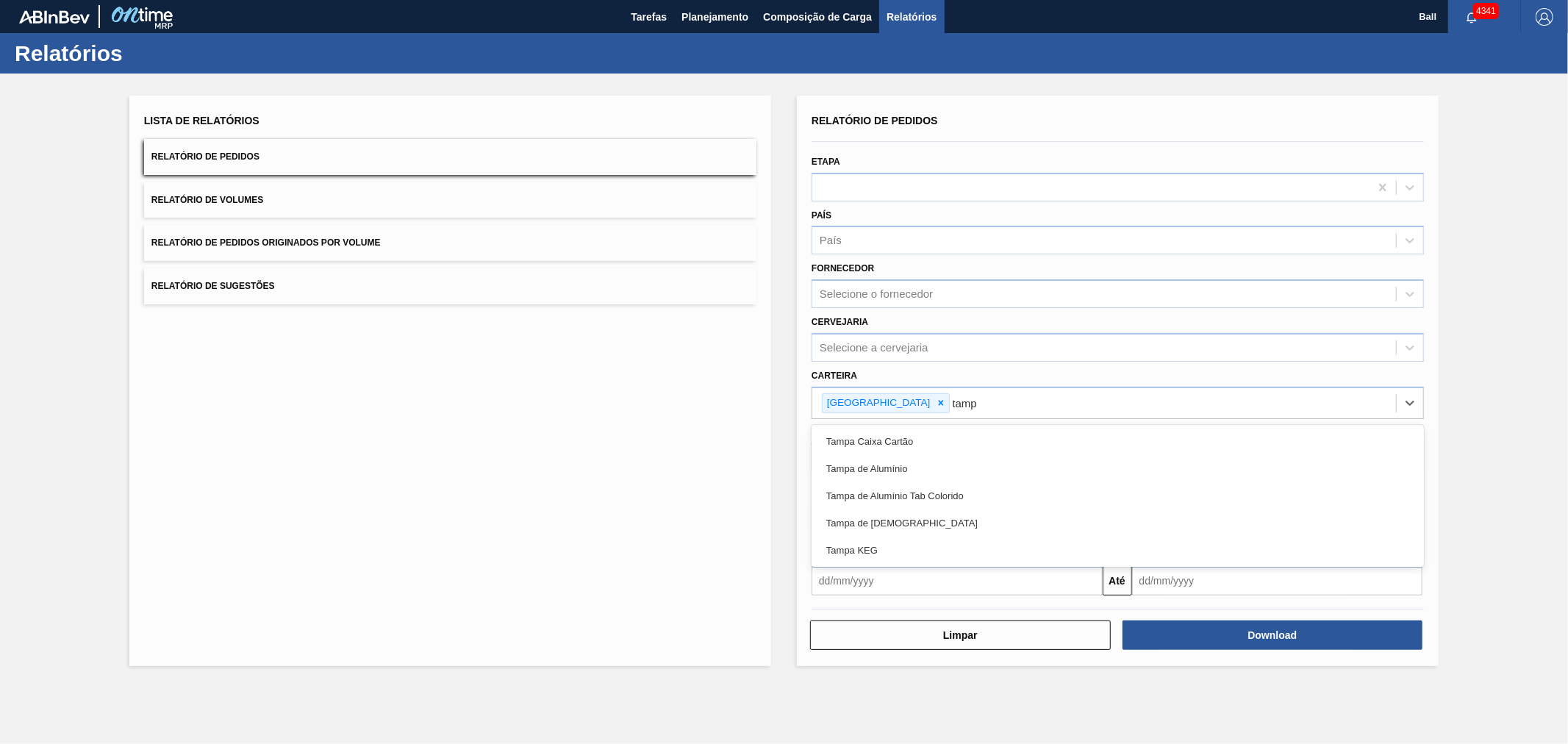
type input "[GEOGRAPHIC_DATA]"
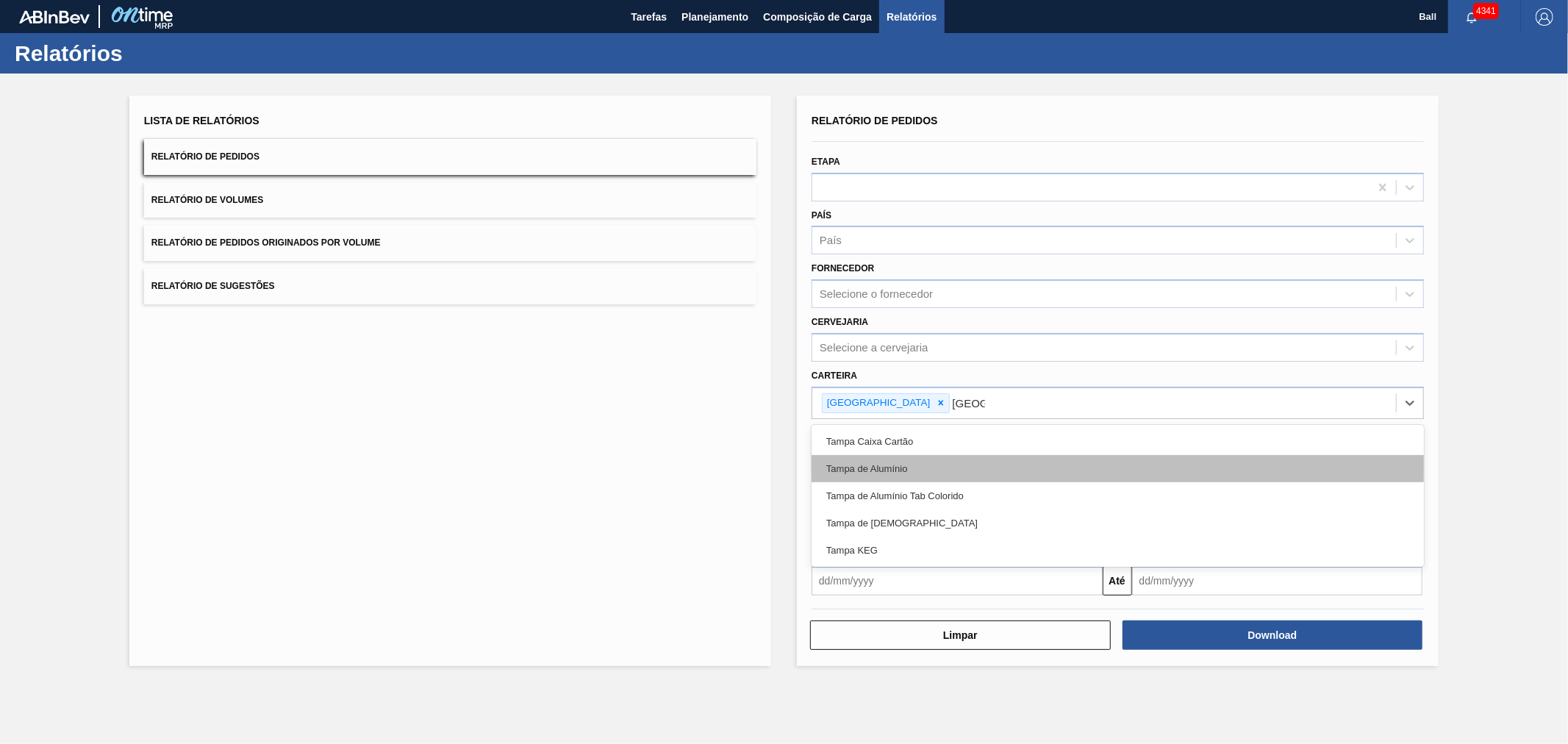
click at [855, 471] on div "Tampa de Alumínio" at bounding box center [1117, 468] width 612 height 27
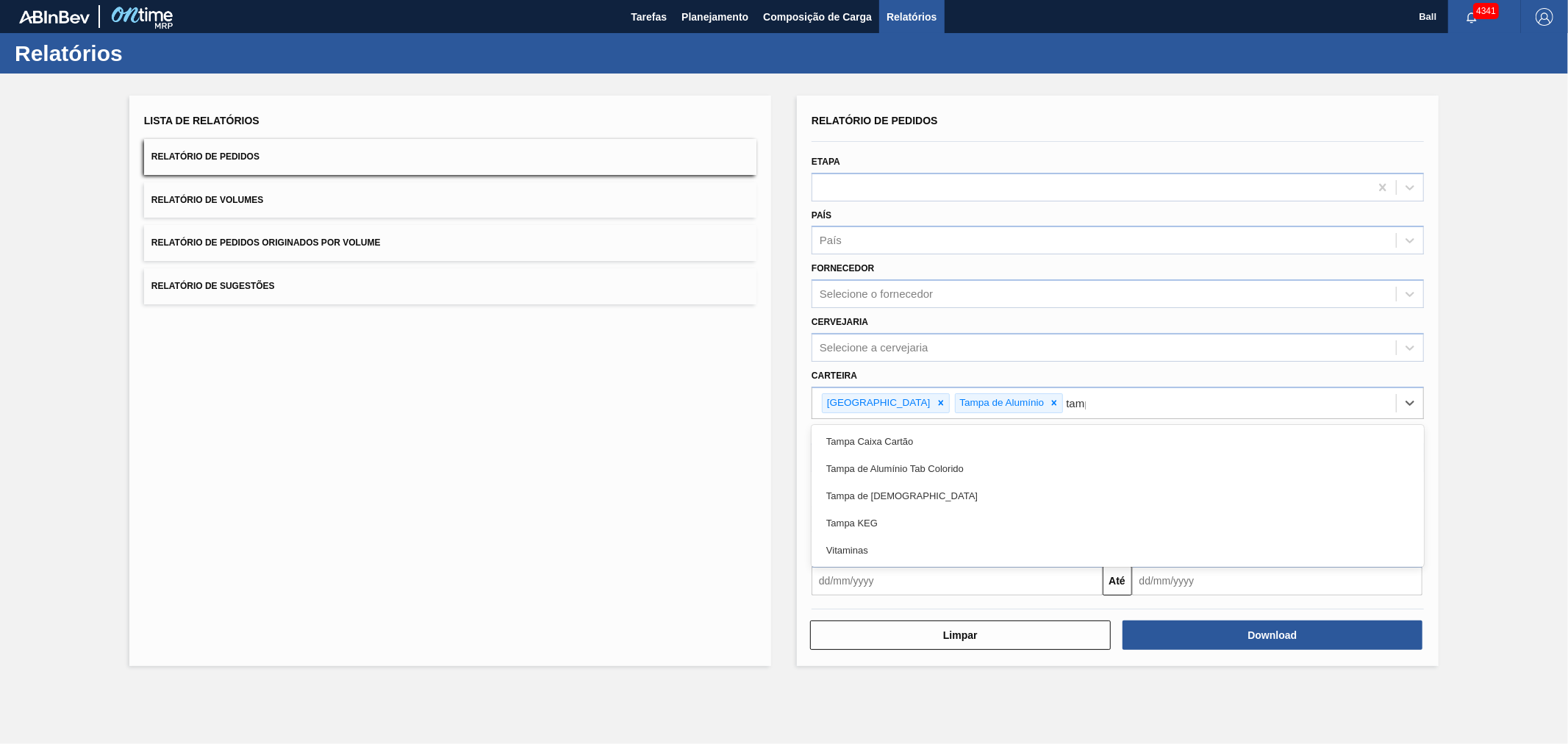
type input "[GEOGRAPHIC_DATA]"
click at [855, 471] on div "Tampa de Alumínio Tab Colorido" at bounding box center [1117, 468] width 612 height 27
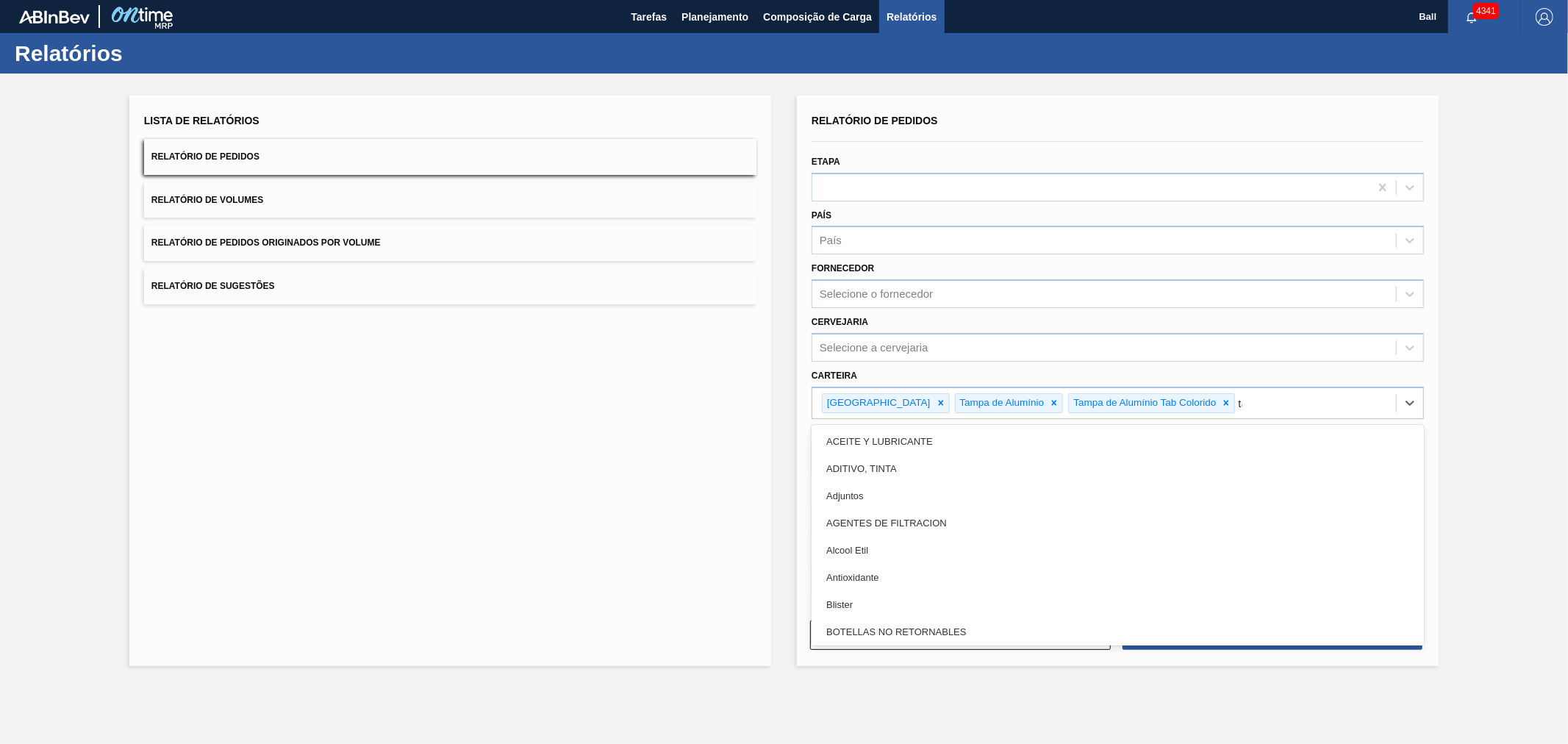
type input "tam"
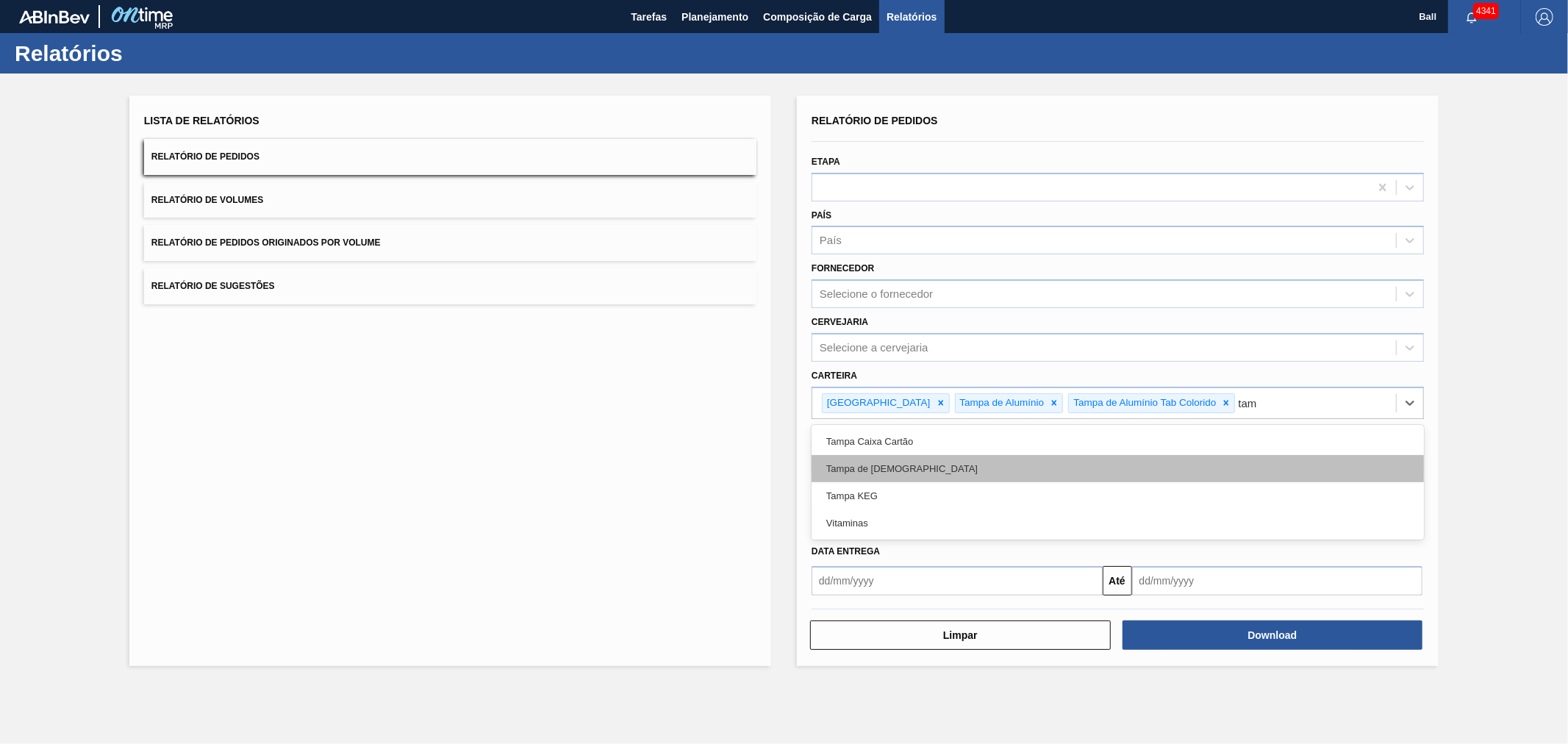
click at [861, 468] on div "Tampa de [DEMOGRAPHIC_DATA]" at bounding box center [1117, 468] width 612 height 27
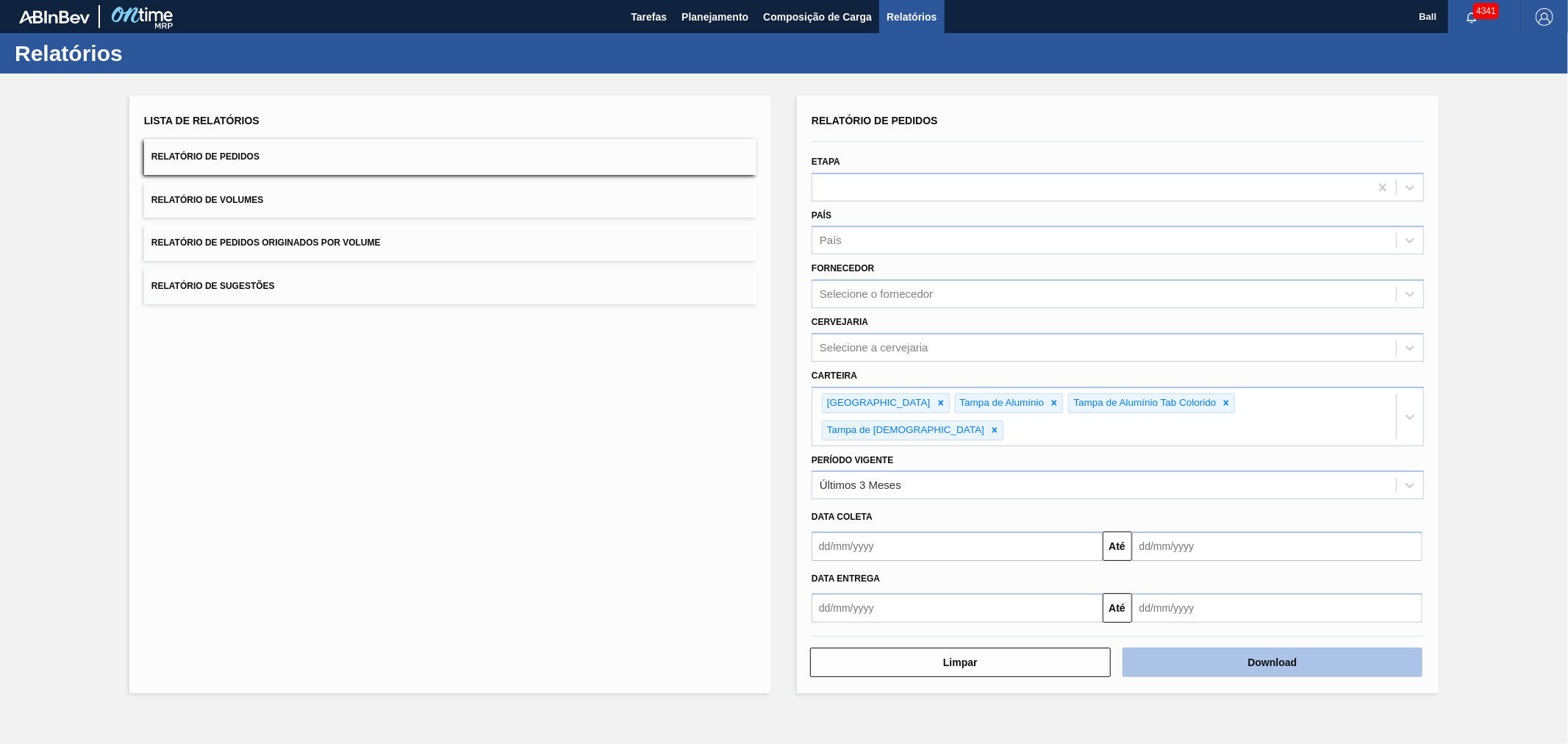
click at [1365, 648] on button "Download" at bounding box center [1274, 663] width 301 height 29
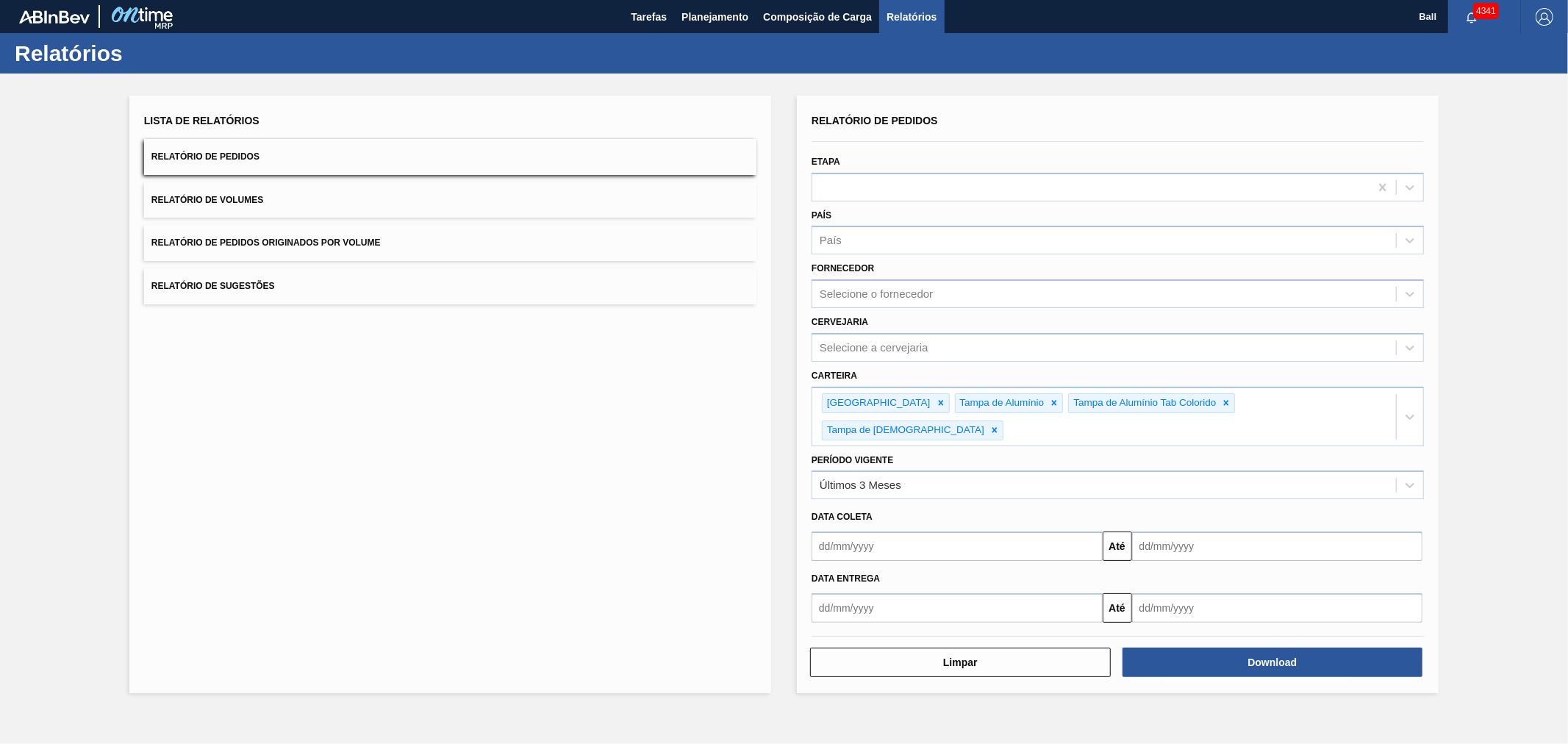
click at [1508, 239] on div "Lista de Relatórios Relatório de Pedidos Relatório de Volumes Relatório de Pedi…" at bounding box center [784, 392] width 1568 height 638
